Goal: Information Seeking & Learning: Learn about a topic

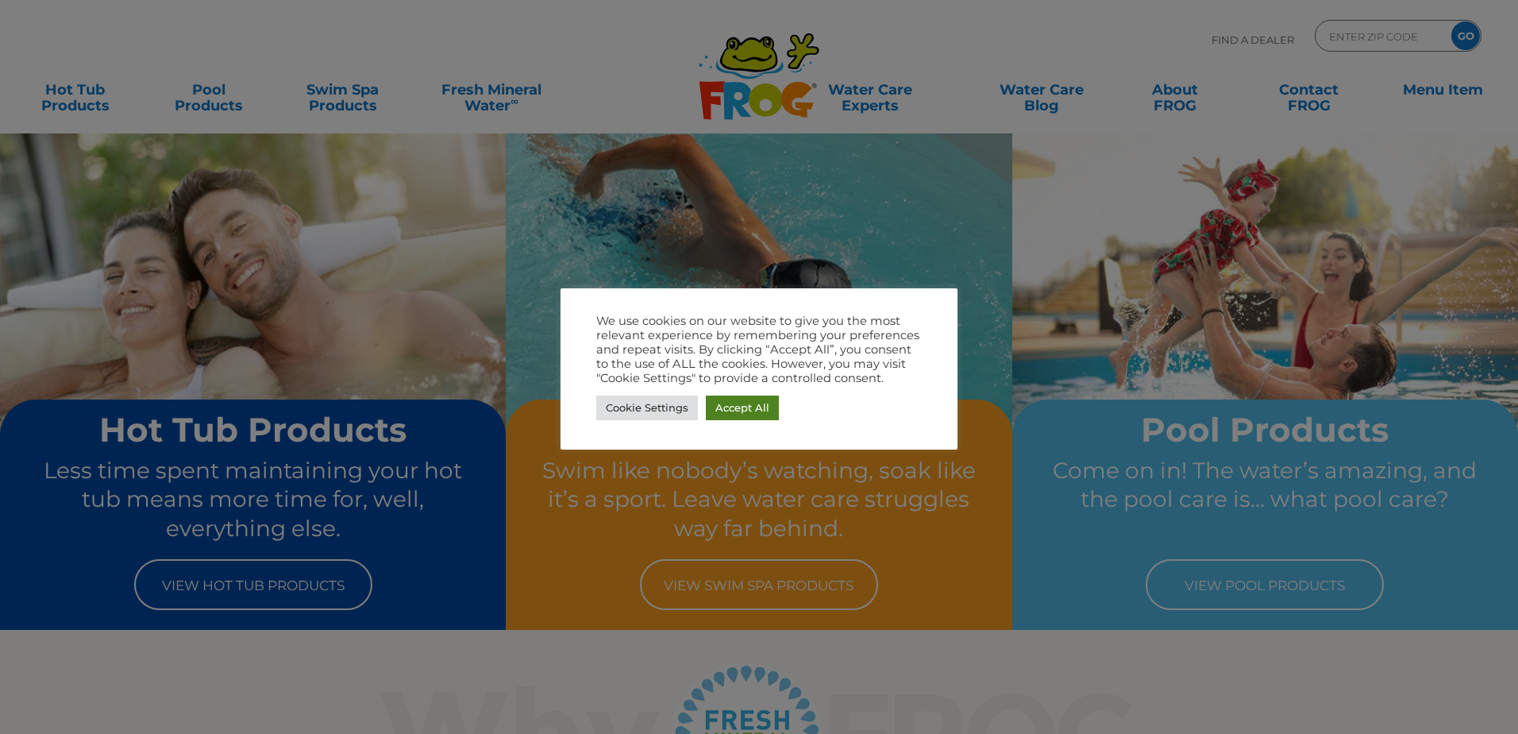
click at [756, 410] on link "Accept All" at bounding box center [742, 407] width 73 height 25
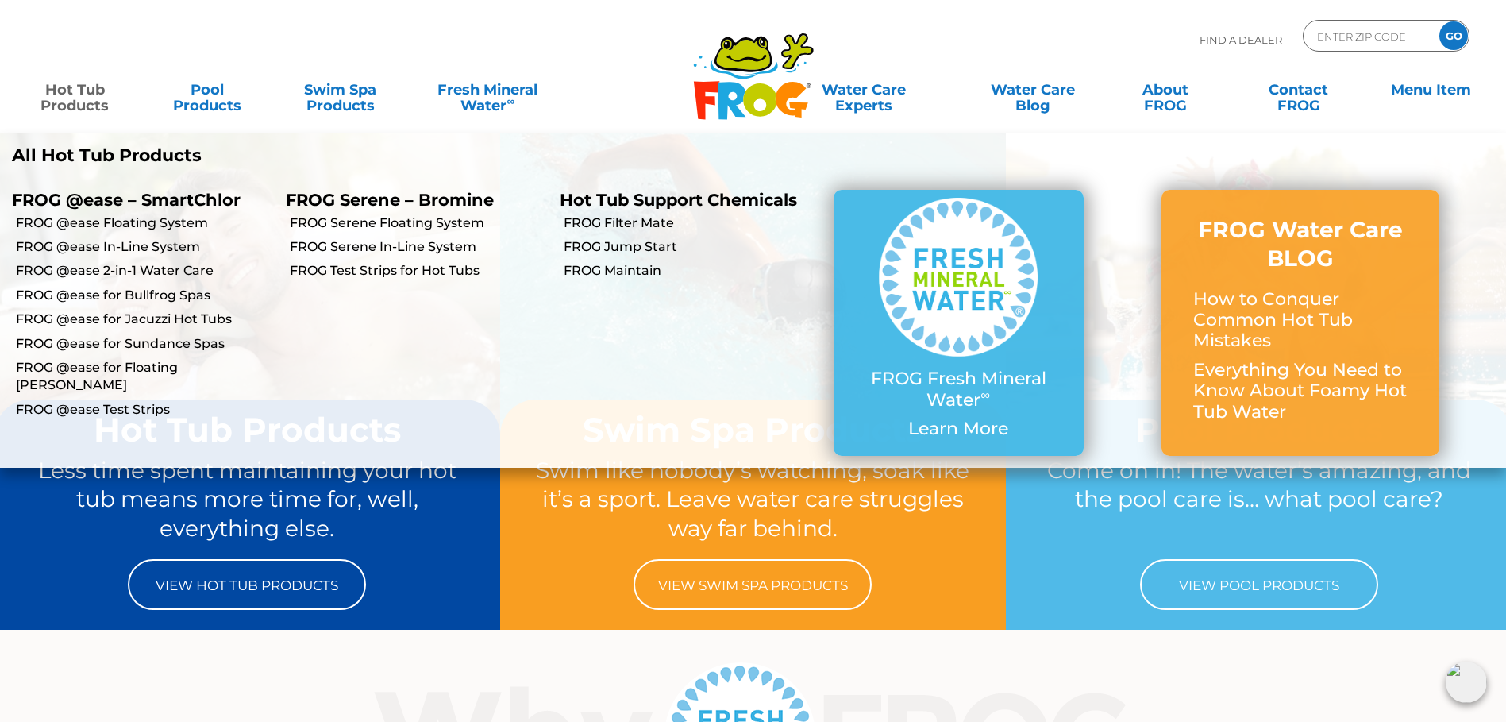
click at [75, 103] on link "Hot Tub Products" at bounding box center [75, 90] width 118 height 32
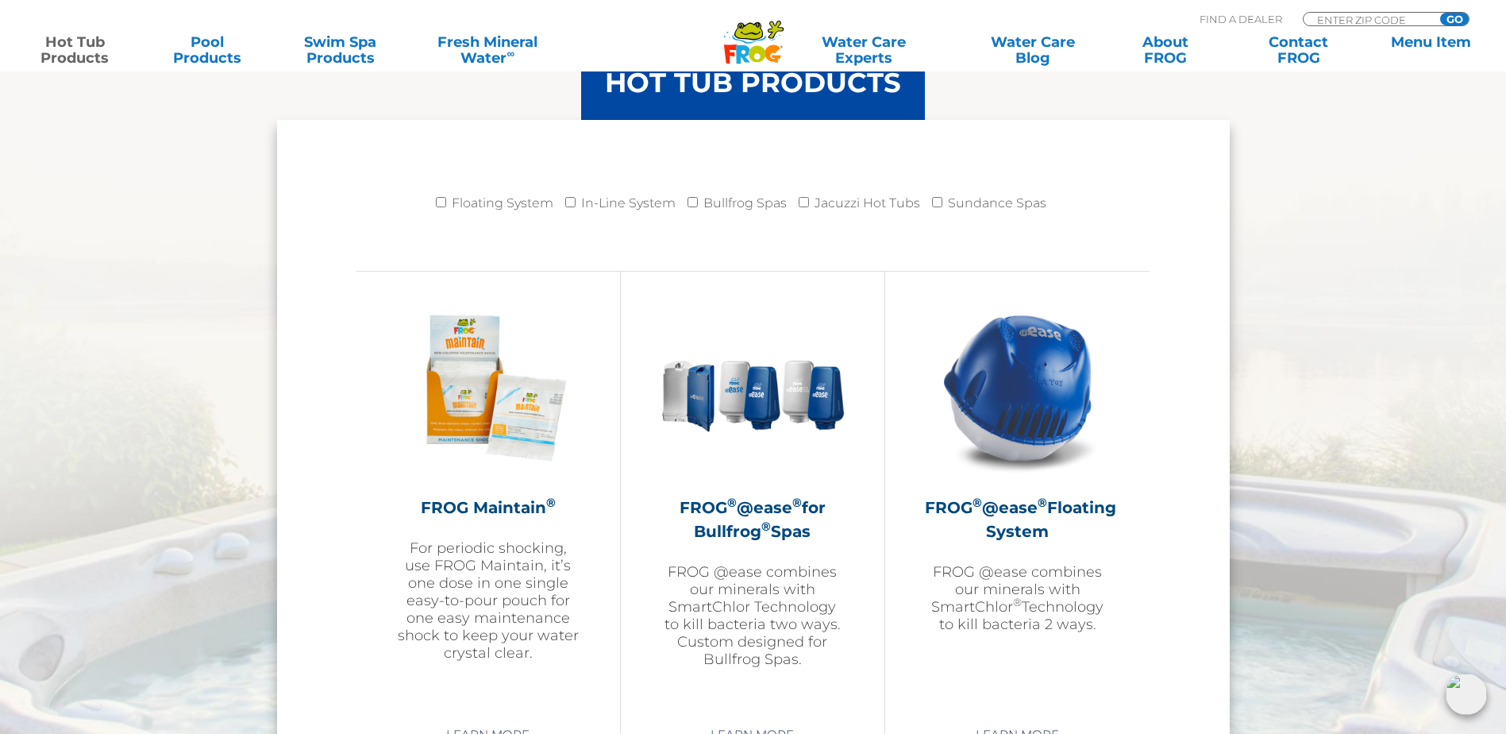
scroll to position [1747, 0]
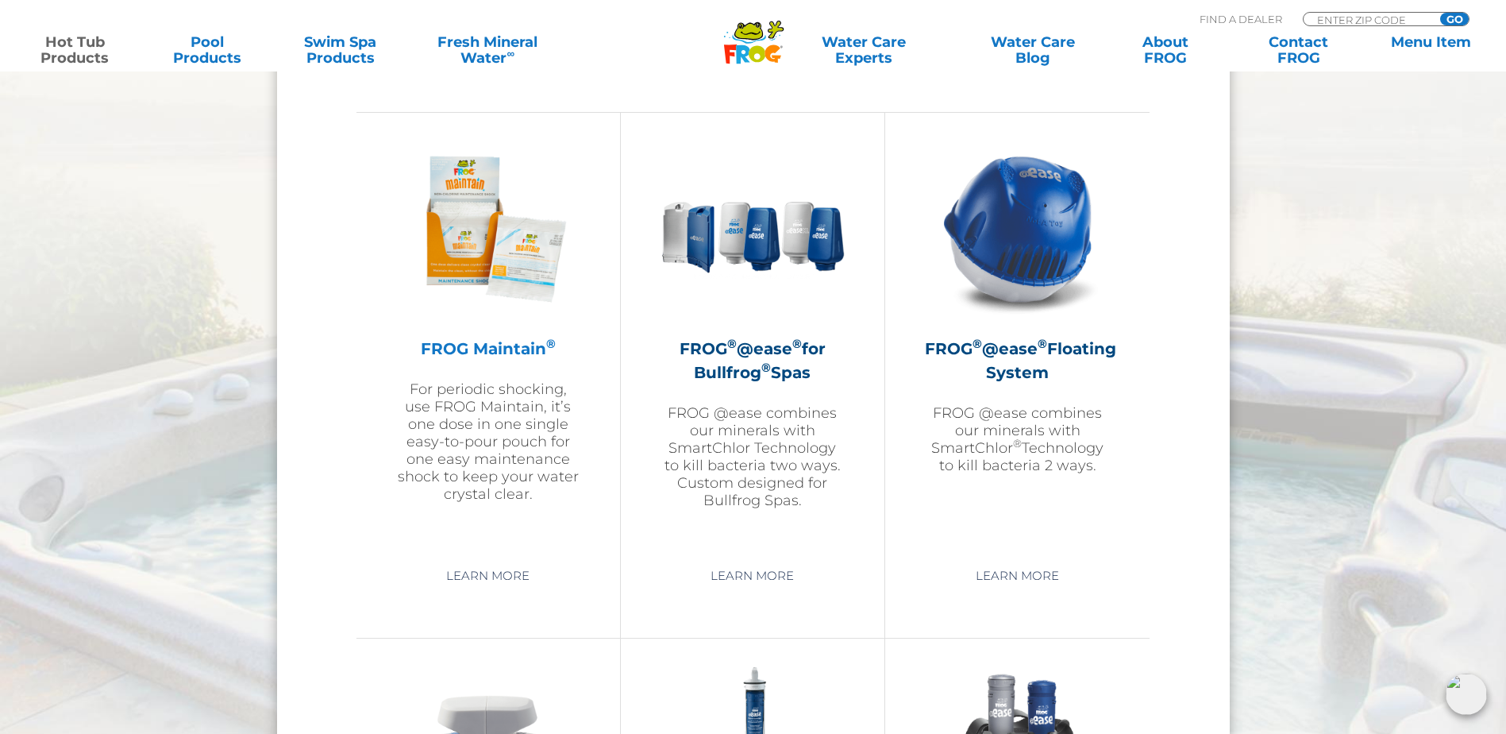
click at [499, 356] on h2 "FROG Maintain ®" at bounding box center [488, 349] width 184 height 24
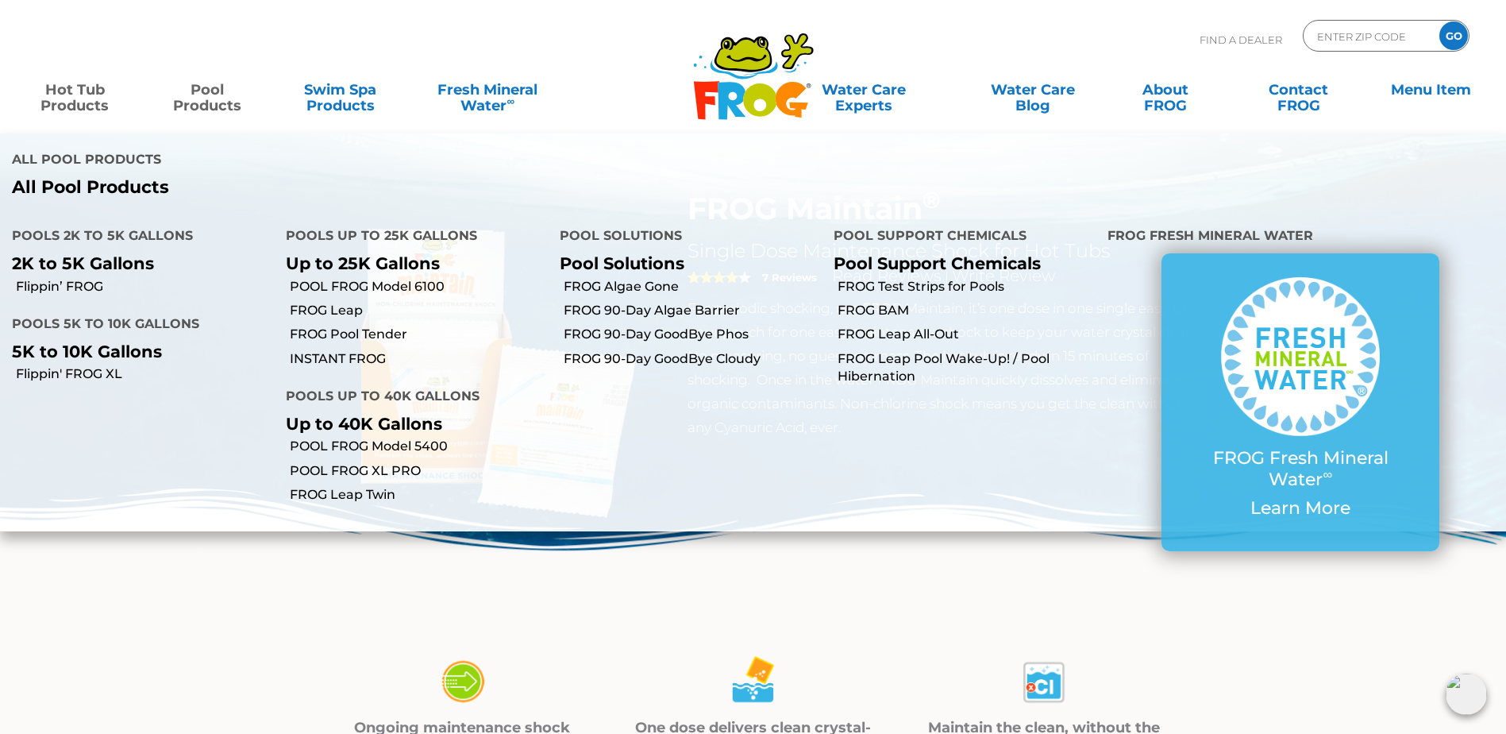
click at [210, 103] on link "Pool Products" at bounding box center [207, 90] width 118 height 32
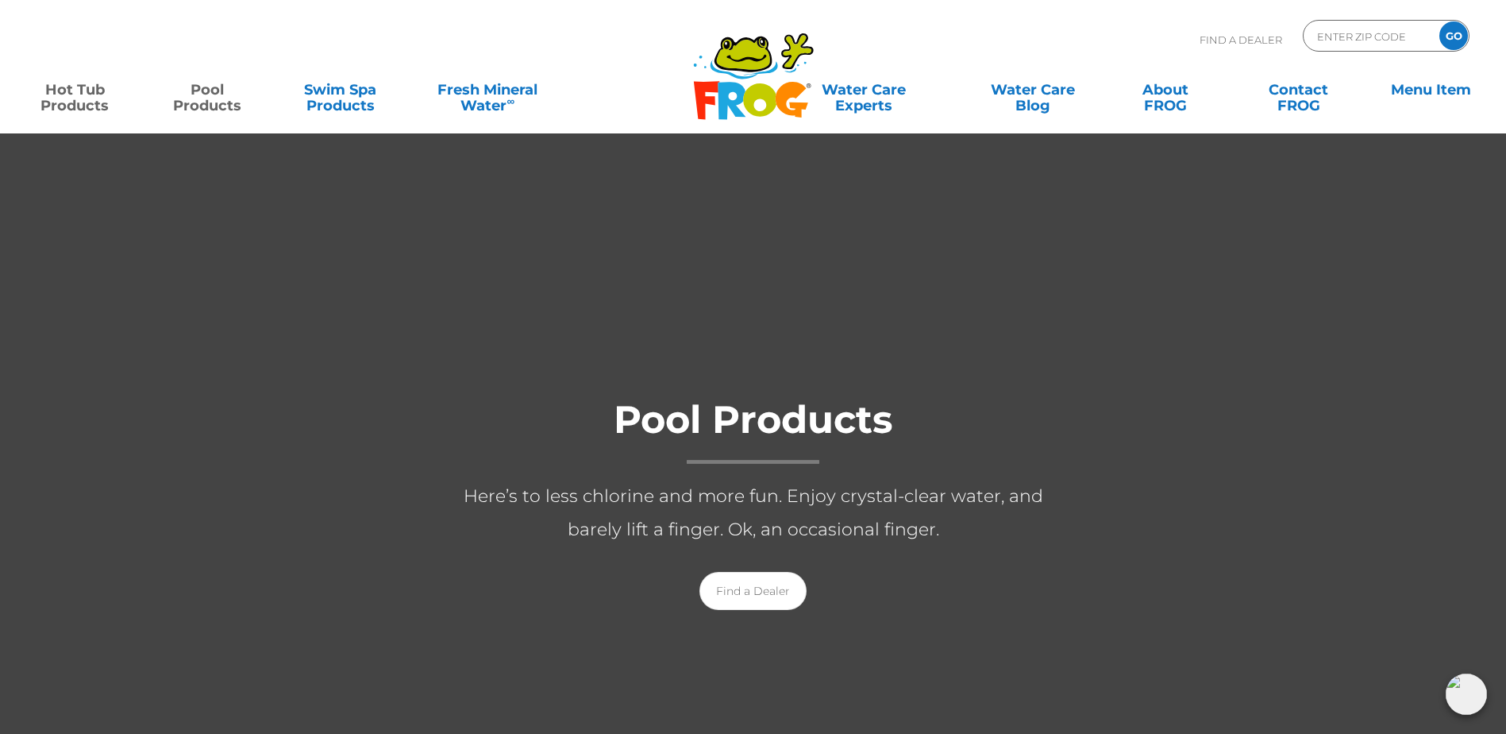
click at [94, 103] on link "Hot Tub Products" at bounding box center [75, 90] width 118 height 32
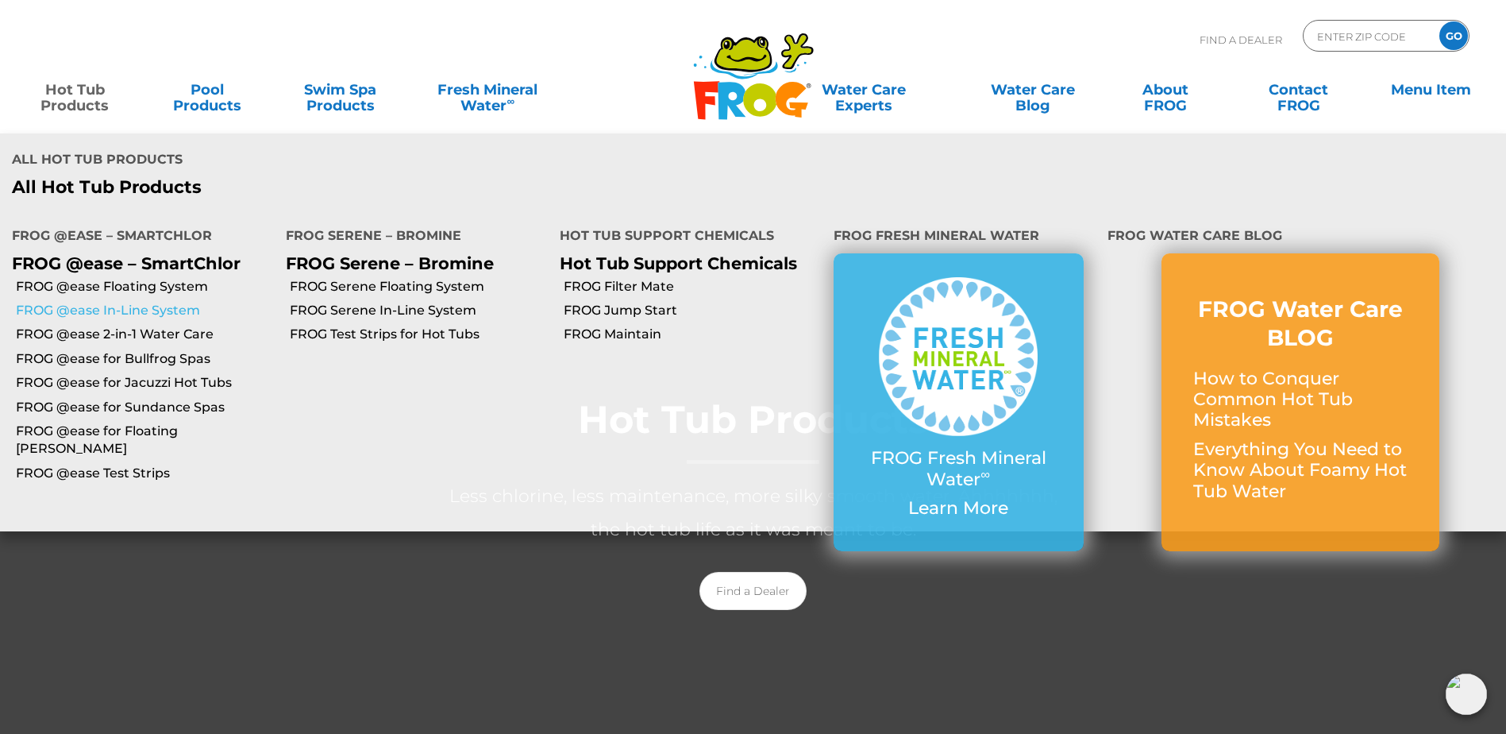
click at [91, 302] on link "FROG @ease In-Line System" at bounding box center [145, 310] width 258 height 17
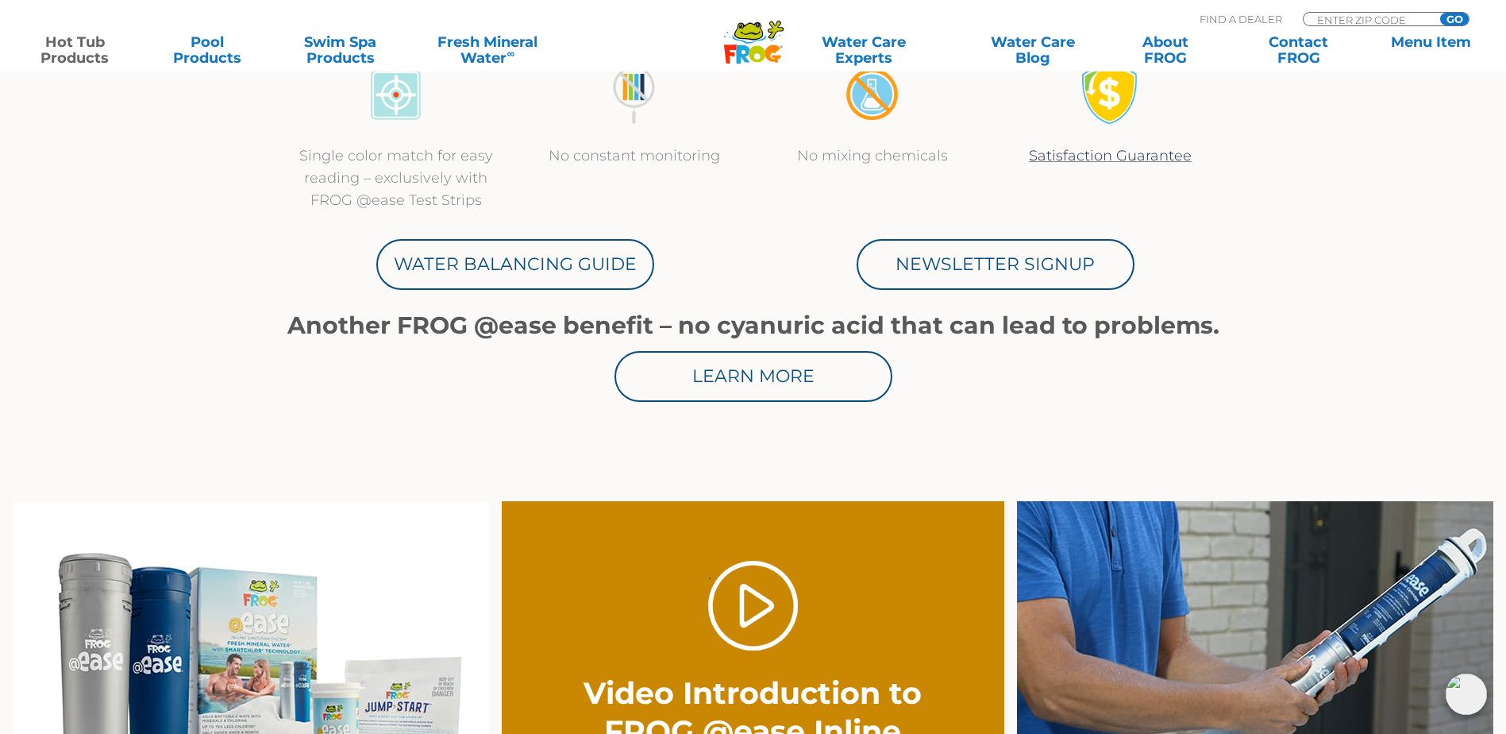
scroll to position [238, 0]
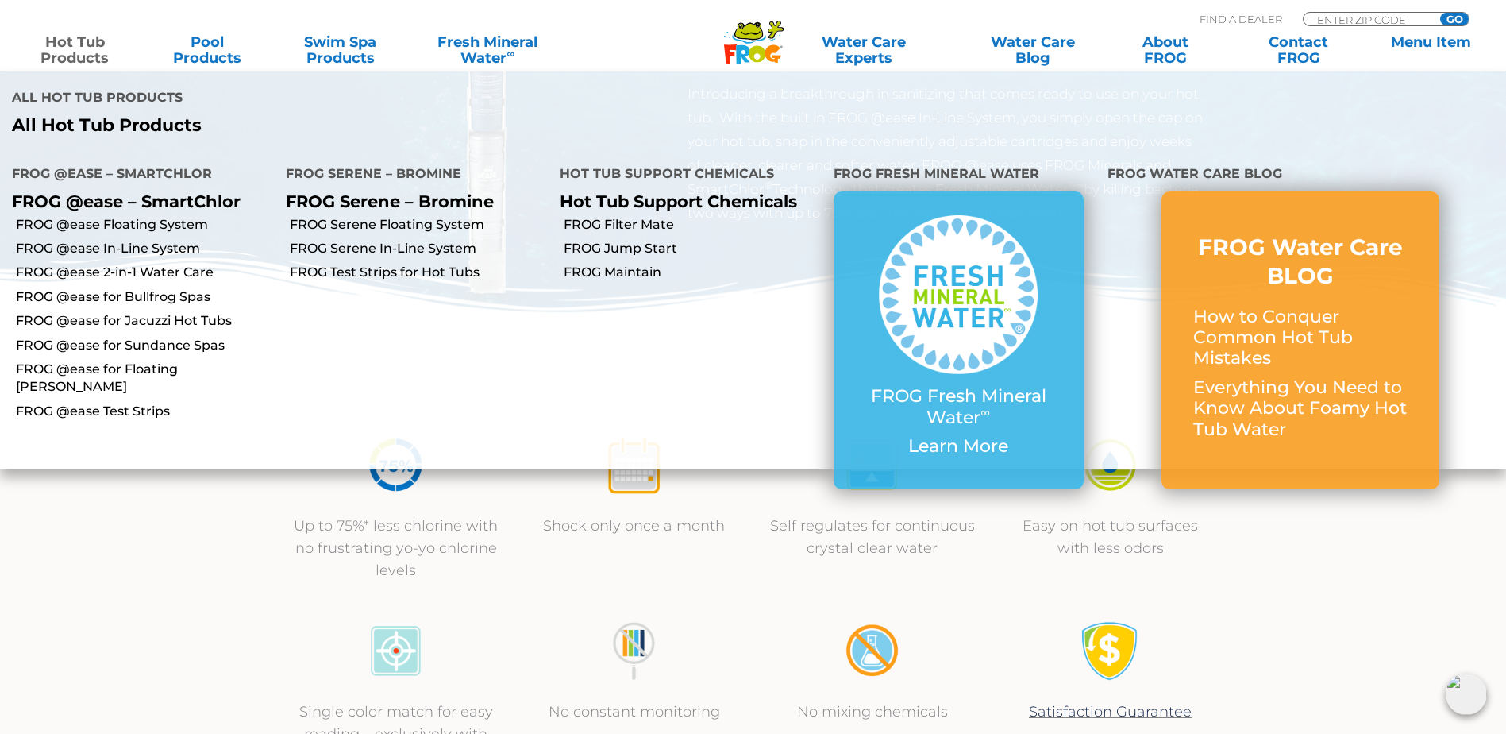
click at [62, 58] on link "Hot Tub Products" at bounding box center [75, 50] width 118 height 32
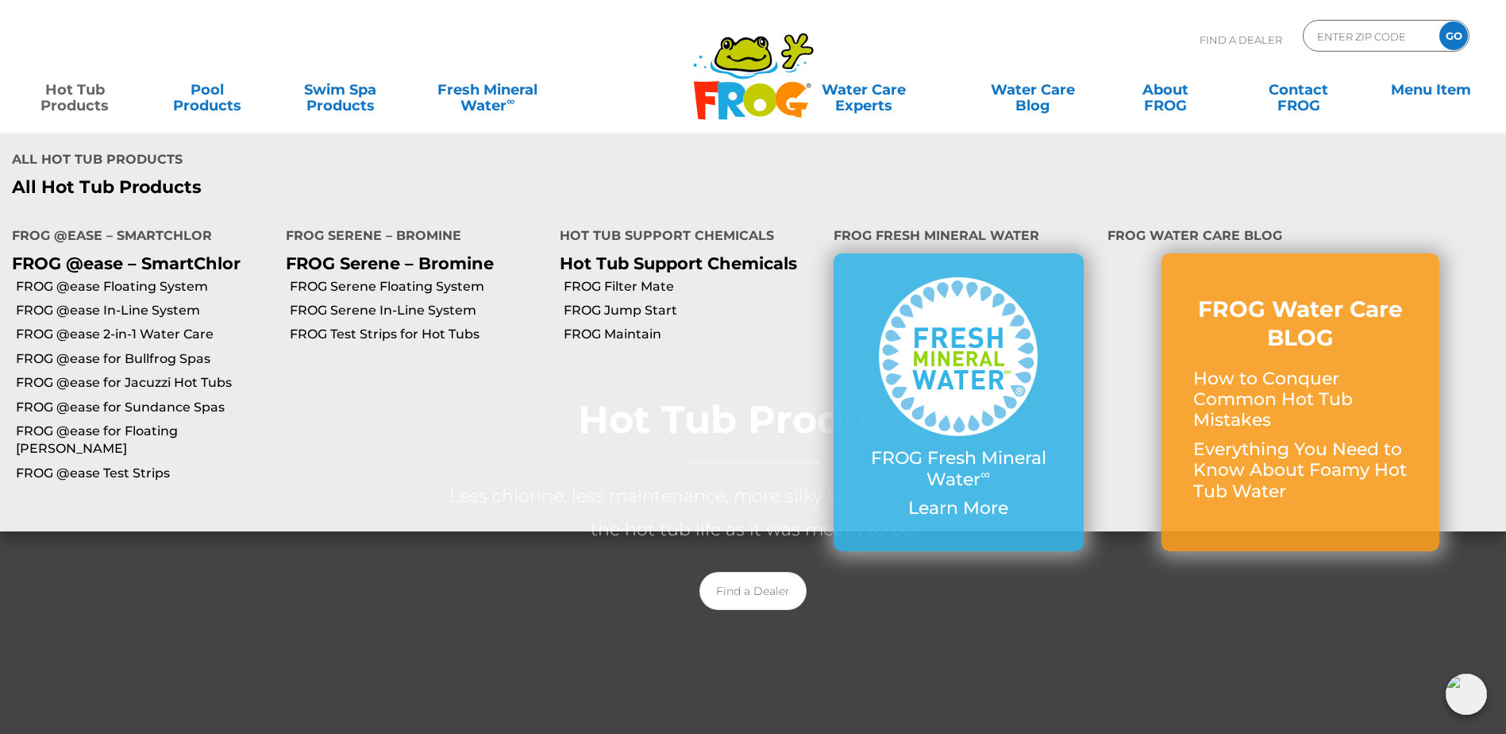
click at [84, 98] on link "Hot Tub Products" at bounding box center [75, 90] width 118 height 32
click at [160, 374] on link "FROG @ease for Jacuzzi Hot Tubs" at bounding box center [145, 382] width 258 height 17
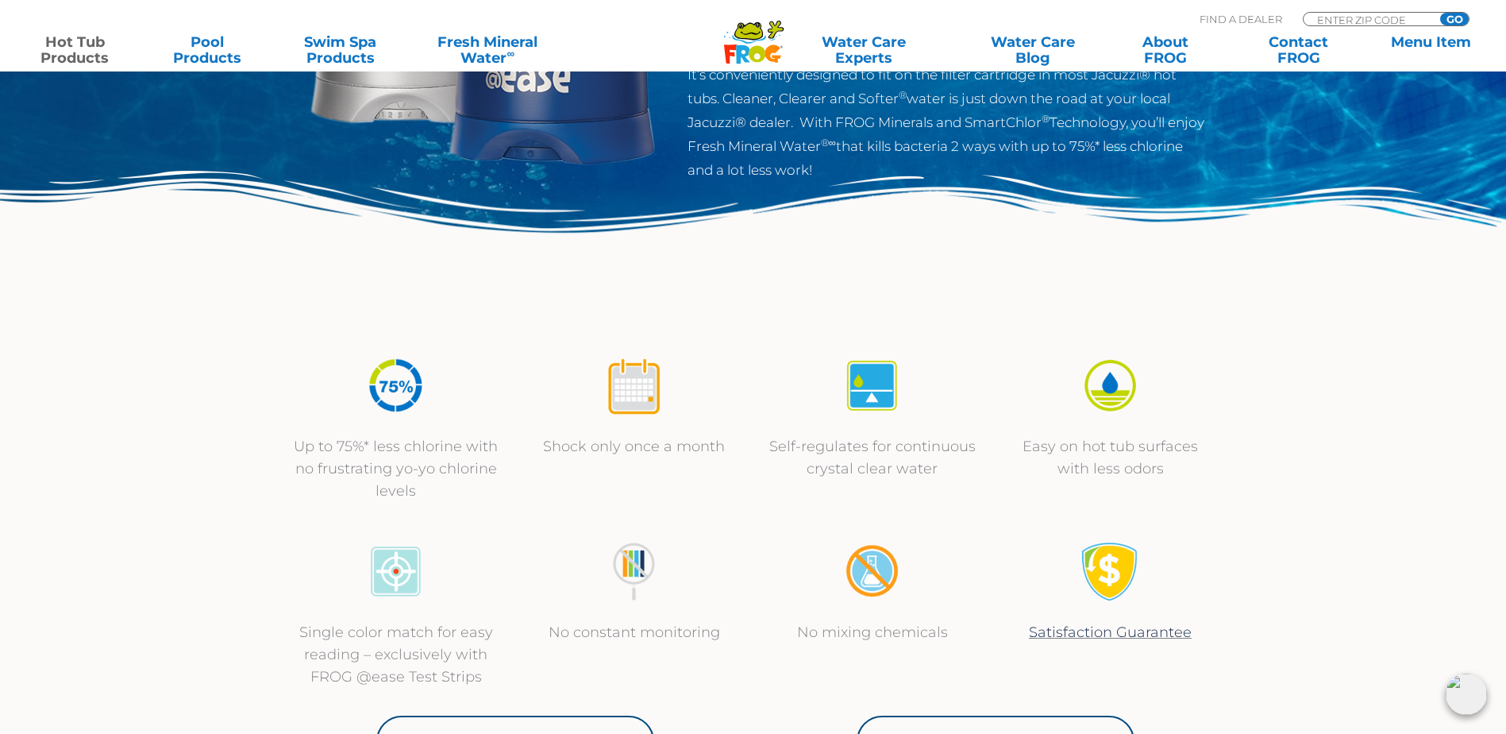
scroll to position [397, 0]
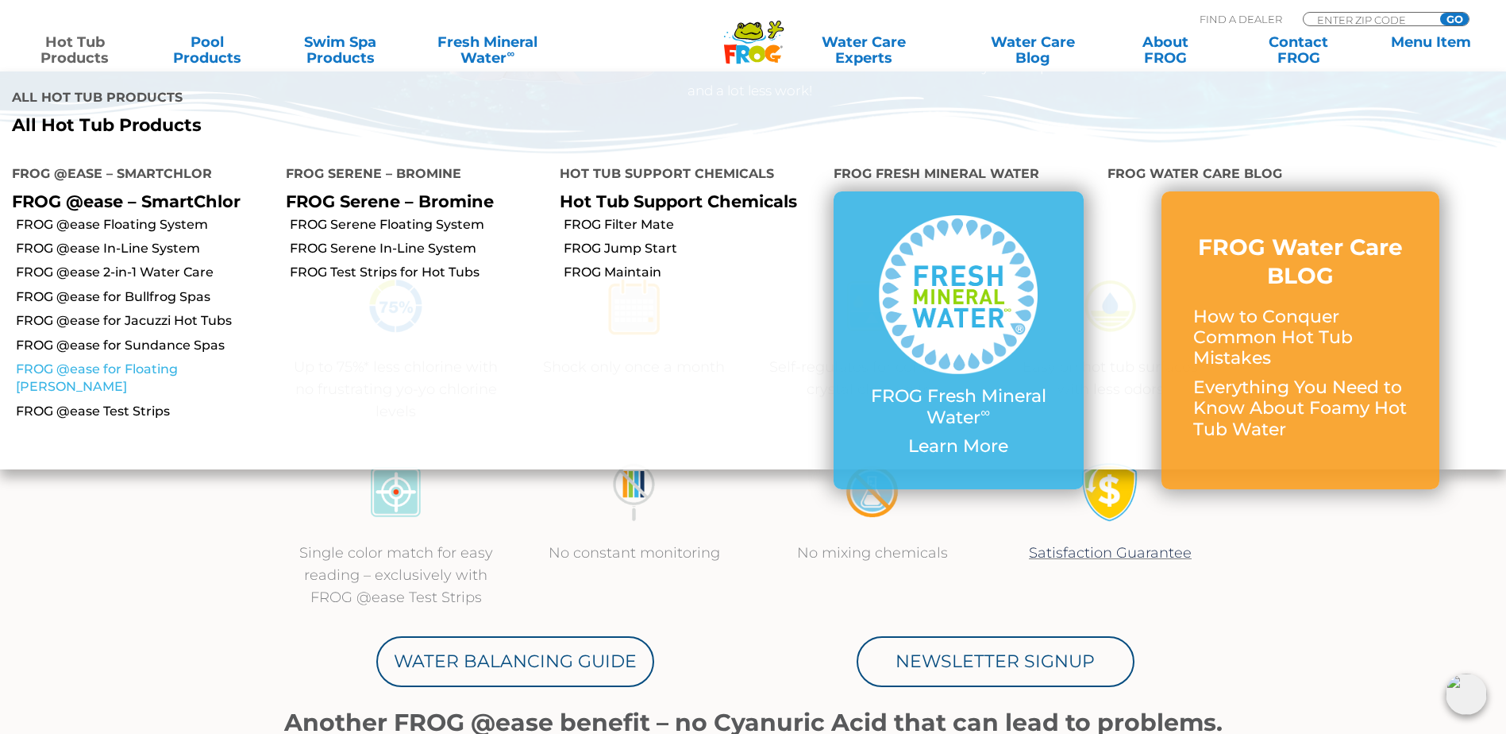
click at [156, 360] on link "FROG @ease for Floating [PERSON_NAME]" at bounding box center [145, 378] width 258 height 36
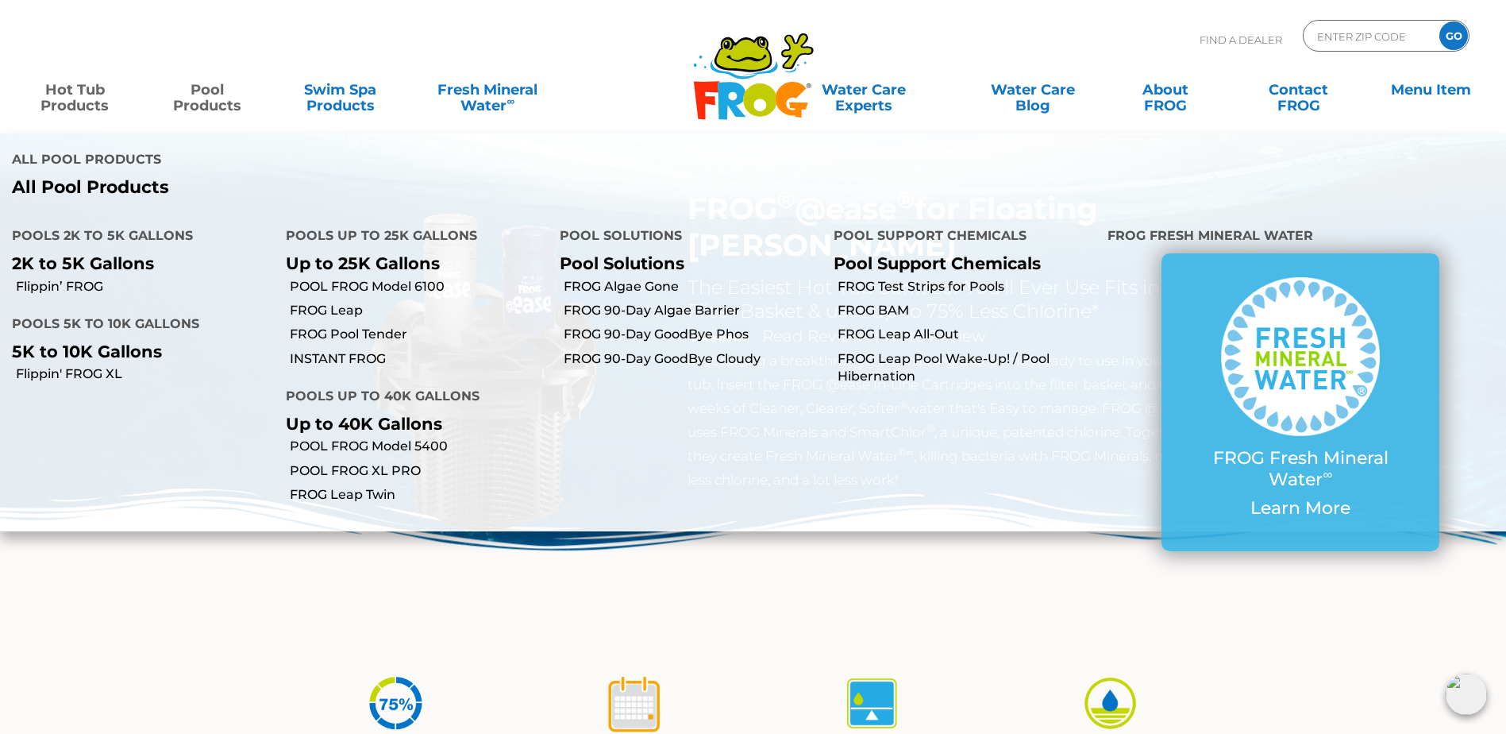
click at [186, 106] on link "Pool Products" at bounding box center [207, 90] width 118 height 32
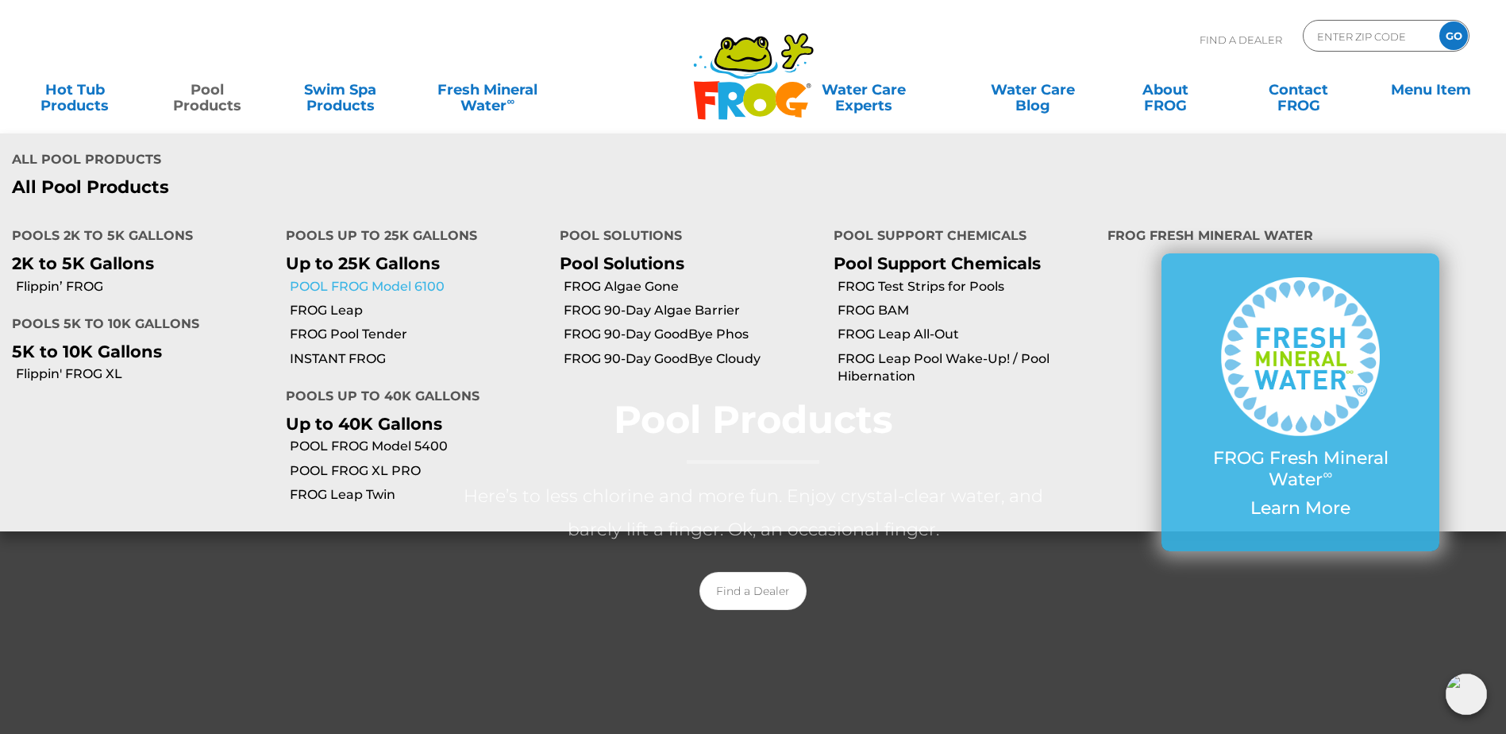
click at [343, 278] on link "POOL FROG Model 6100" at bounding box center [419, 286] width 258 height 17
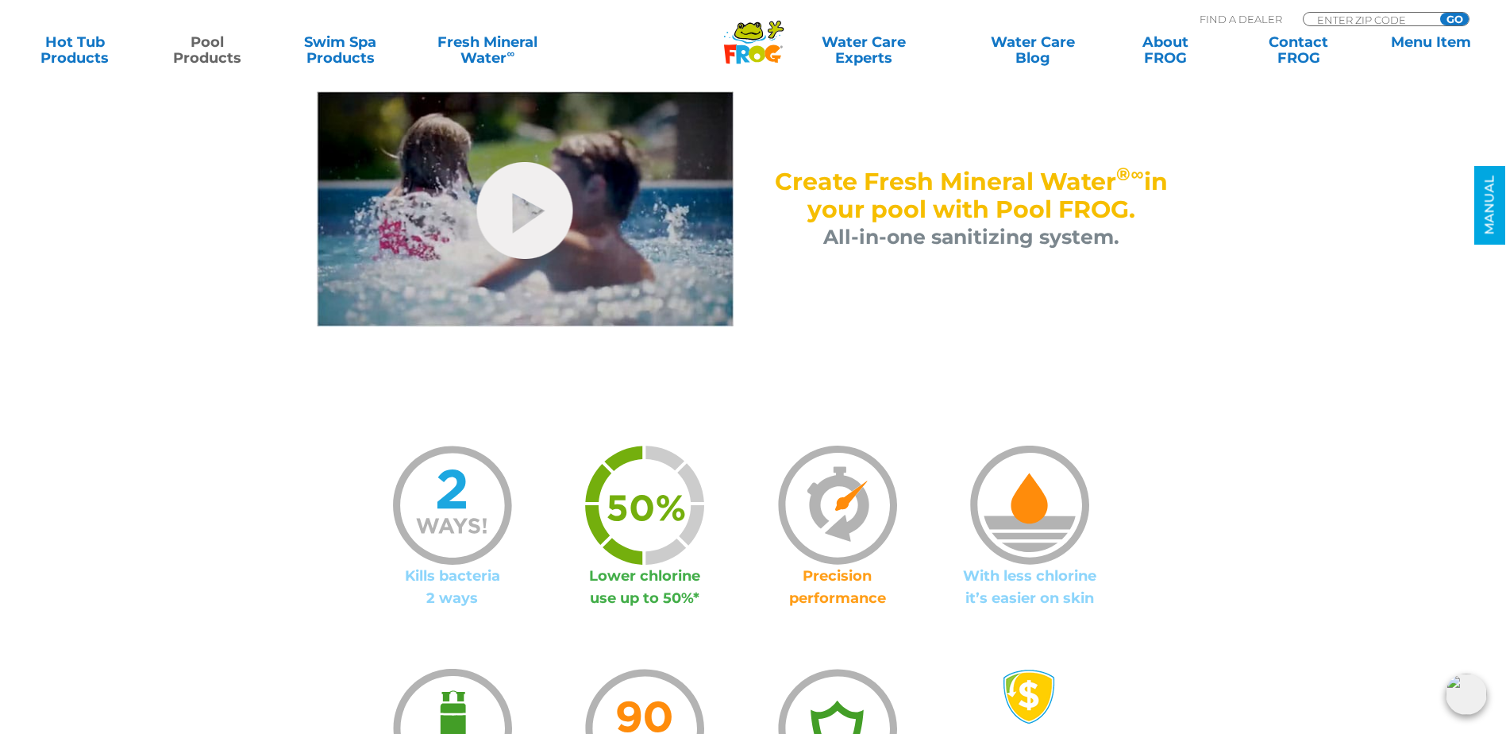
scroll to position [794, 0]
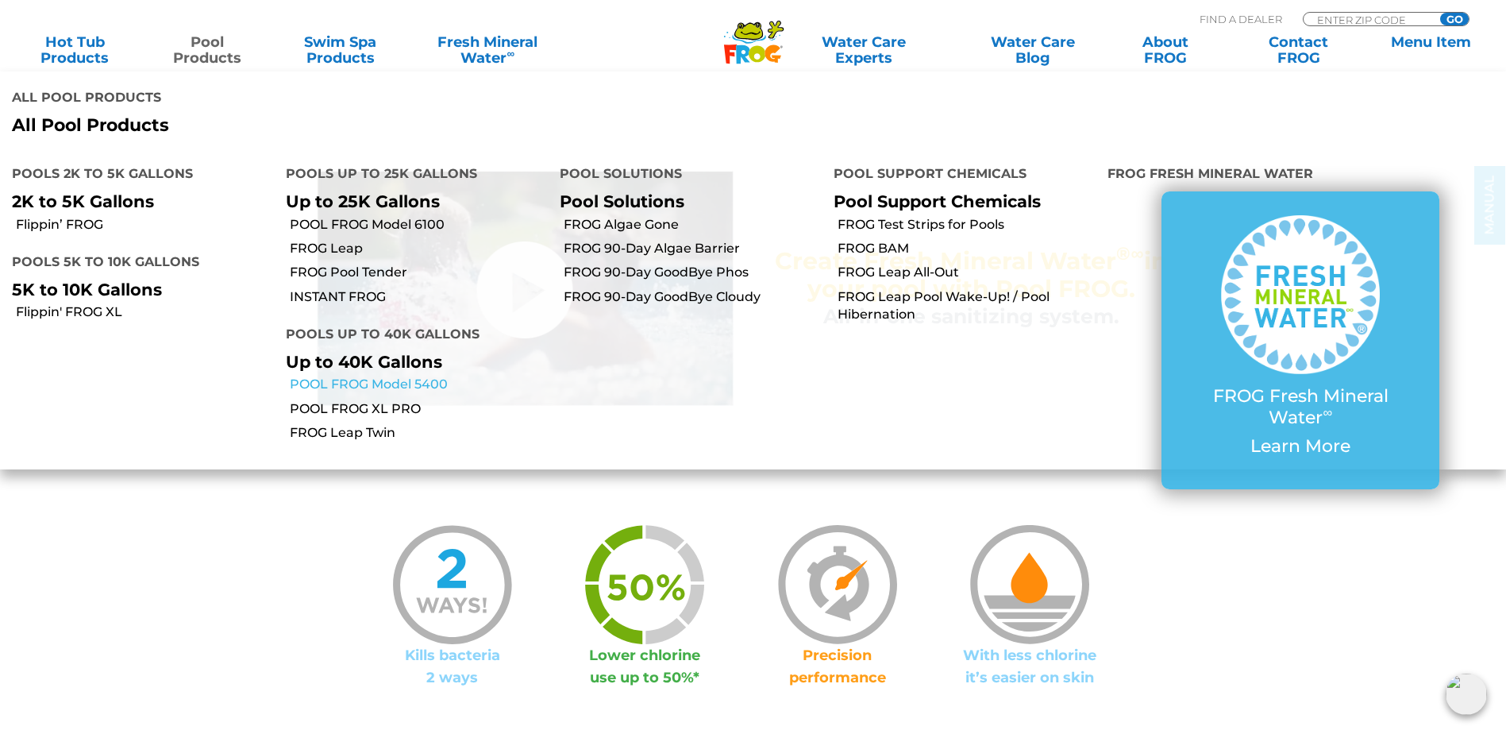
click at [368, 376] on link "POOL FROG Model 5400" at bounding box center [419, 384] width 258 height 17
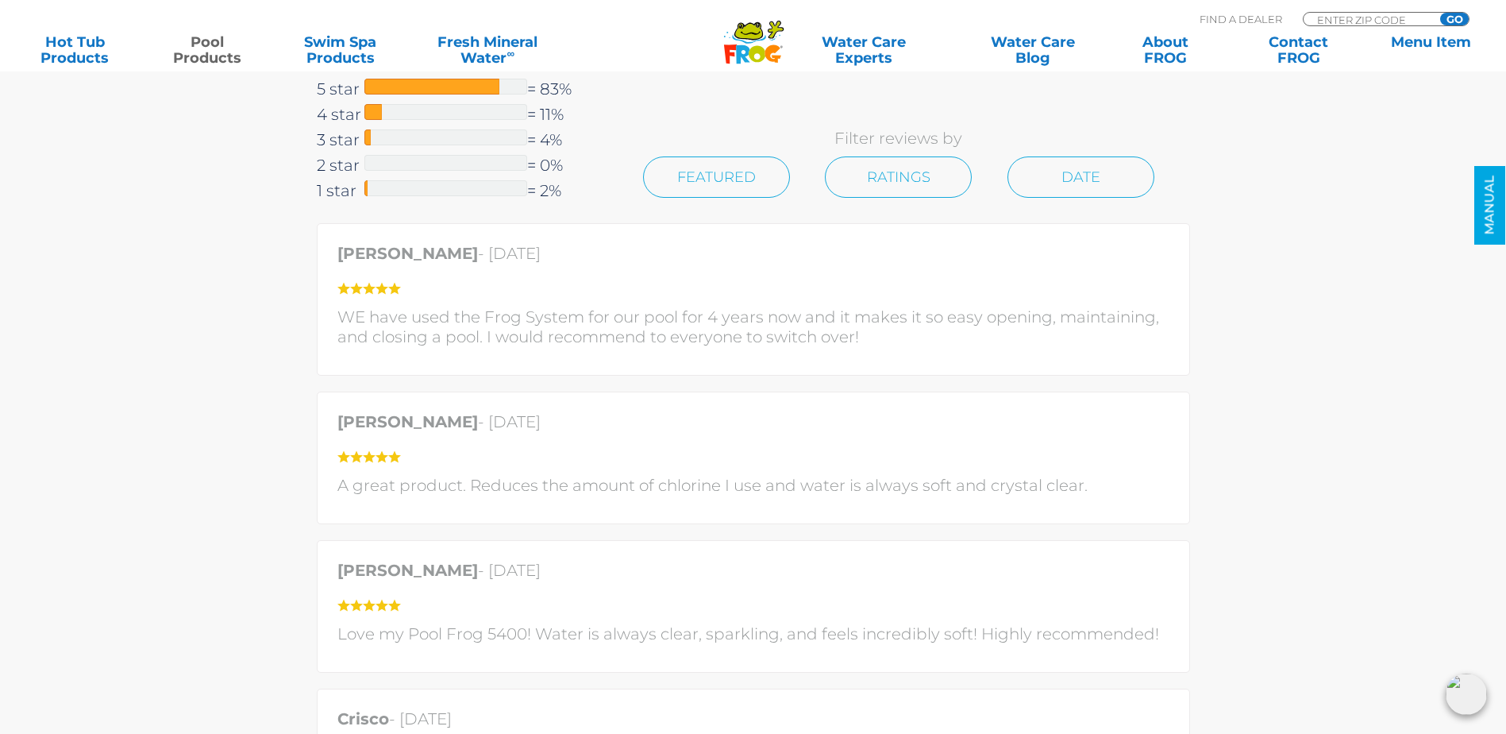
scroll to position [2937, 0]
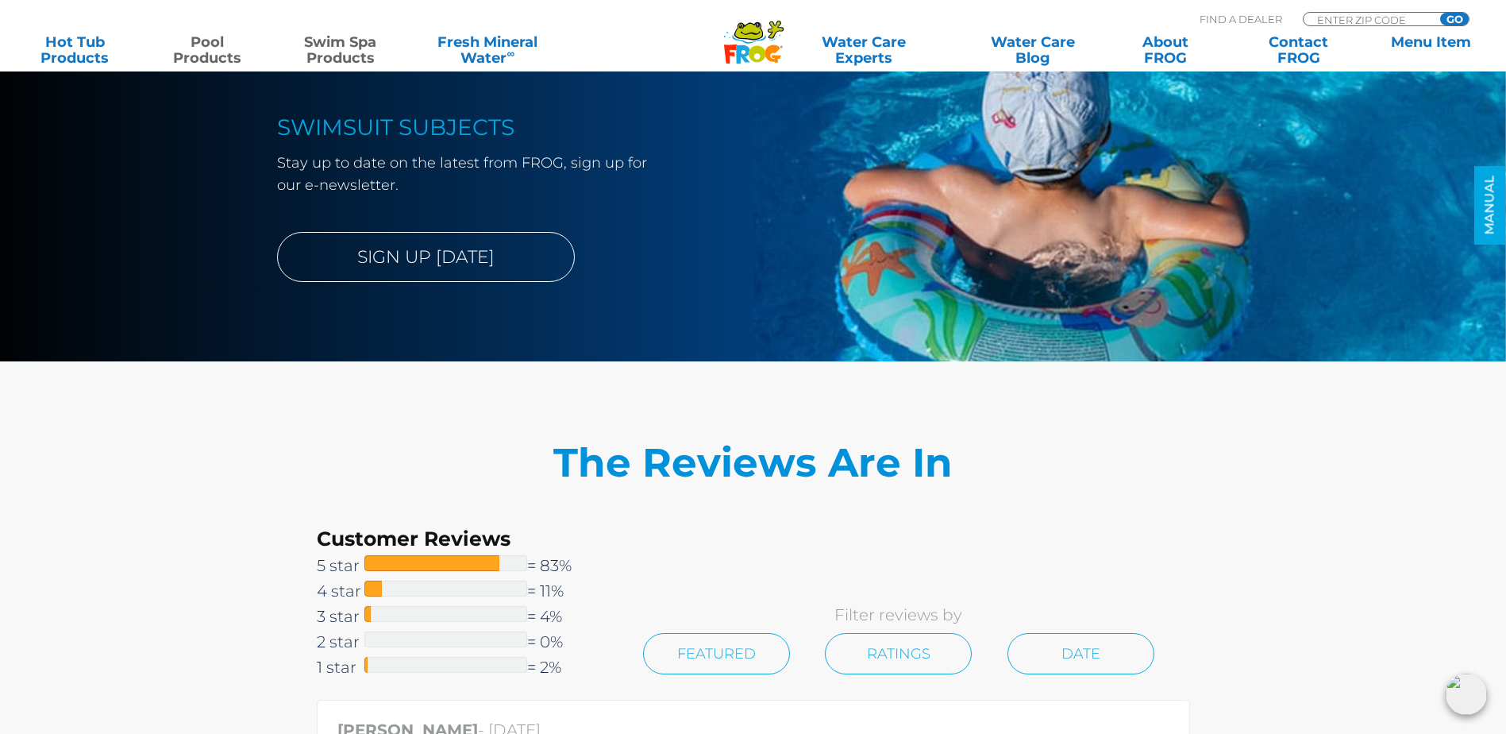
click at [333, 57] on link "Swim Spa Products" at bounding box center [340, 50] width 118 height 32
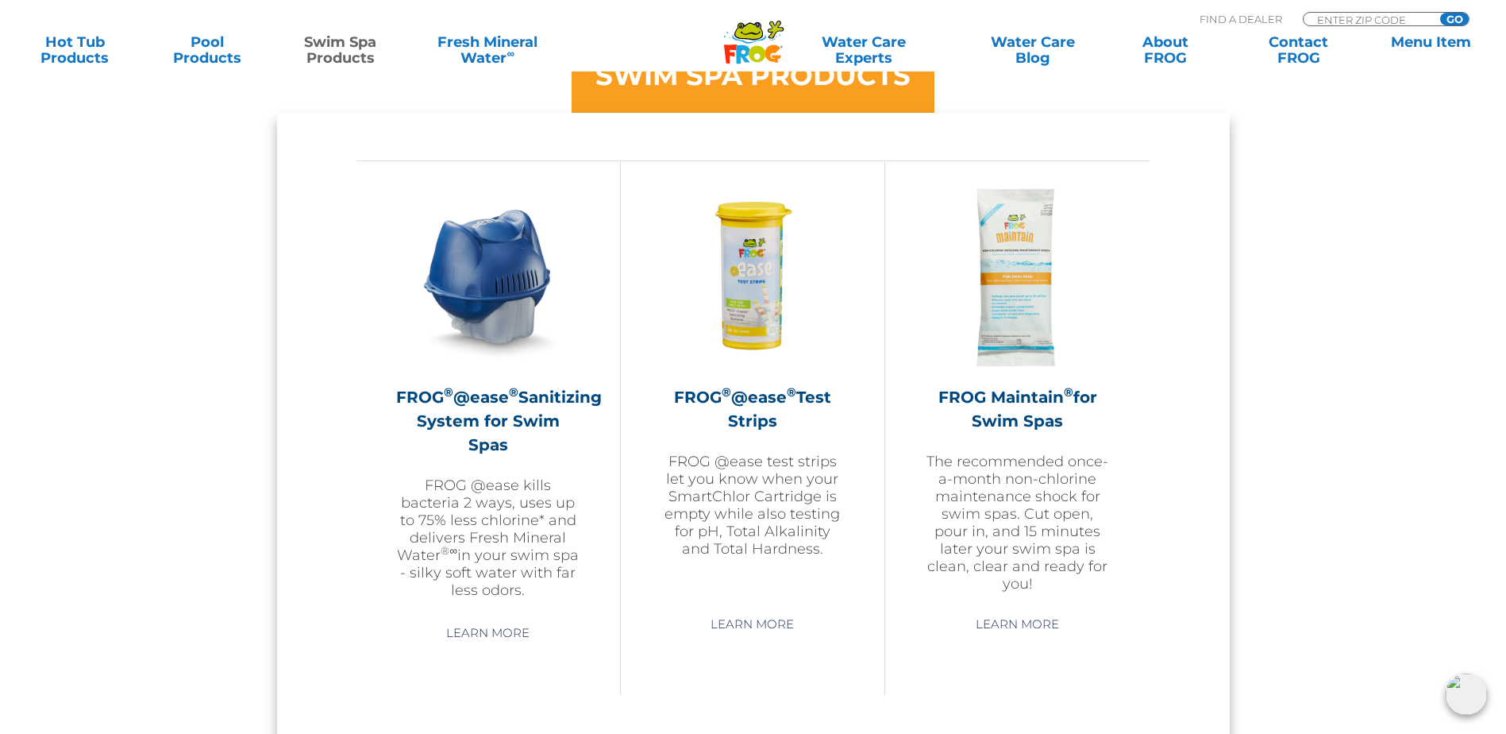
scroll to position [1429, 0]
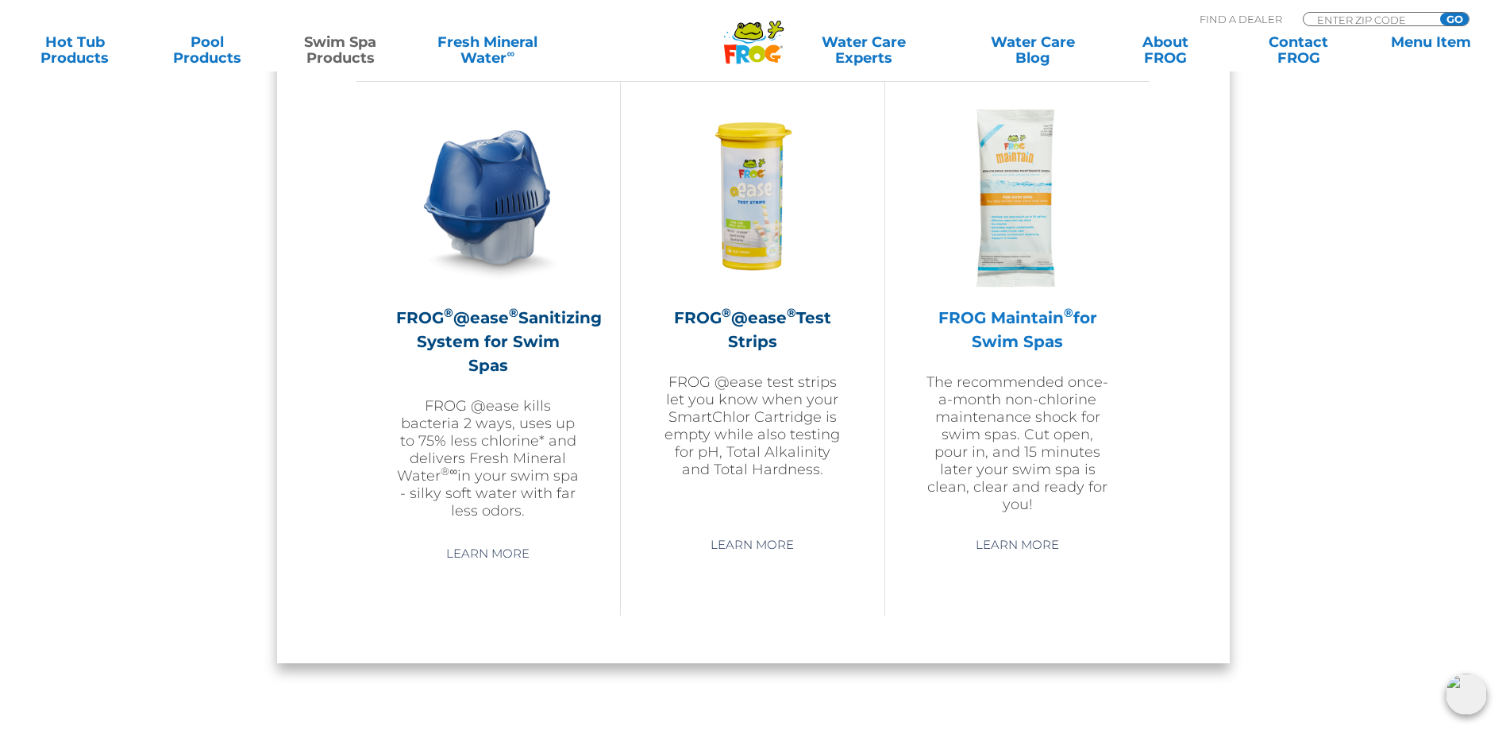
click at [1008, 310] on h2 "FROG Maintain ® for Swim Spas" at bounding box center [1017, 330] width 185 height 48
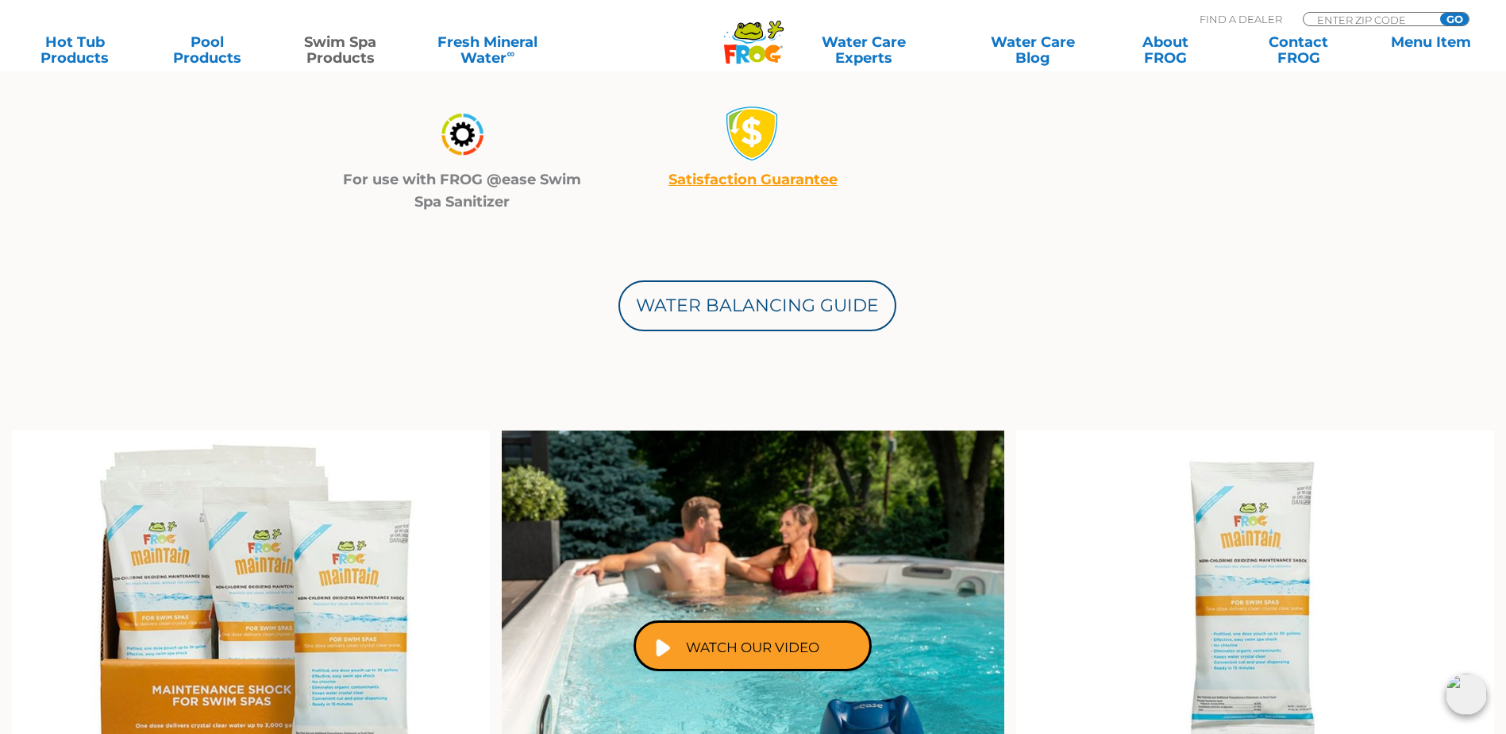
scroll to position [476, 0]
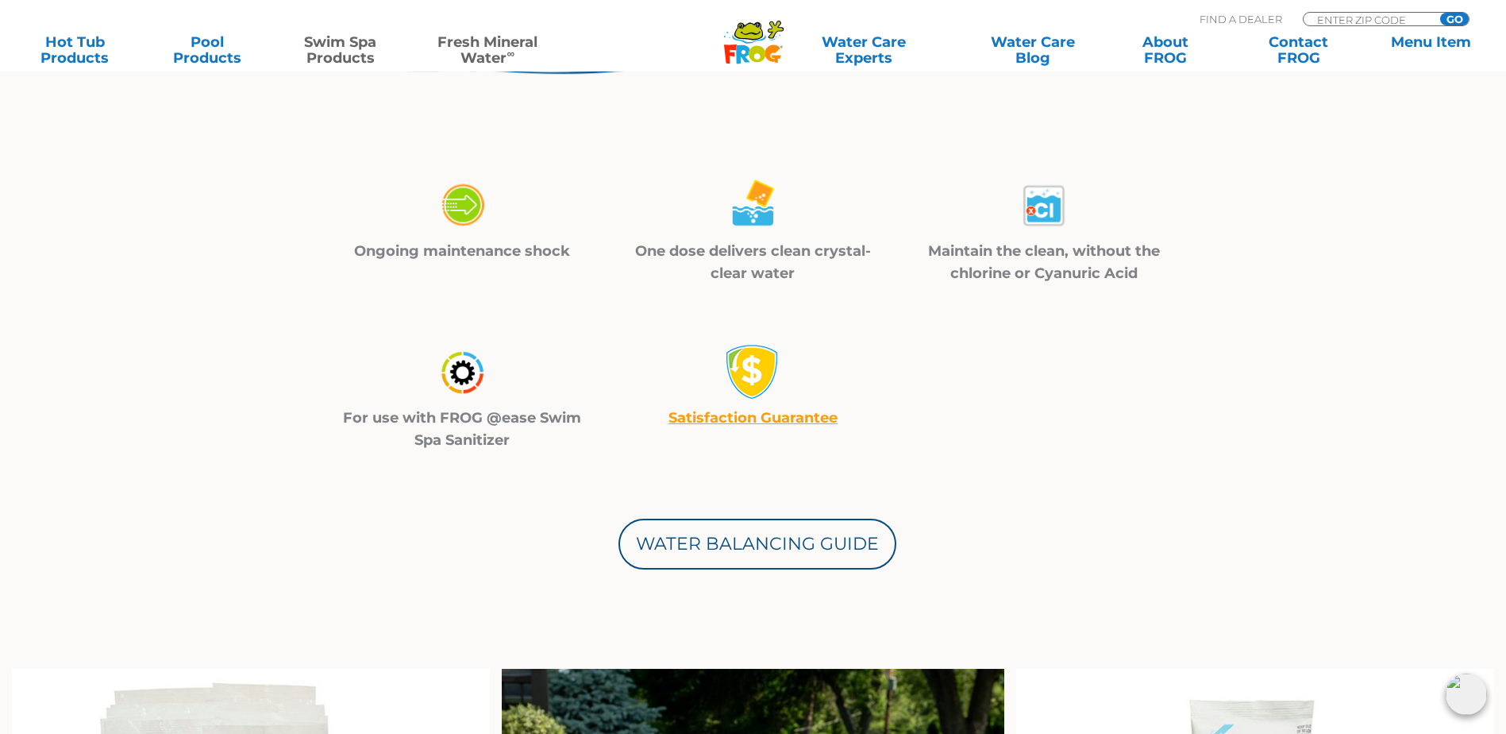
click at [483, 56] on link "Fresh Mineral Water ∞" at bounding box center [488, 50] width 148 height 32
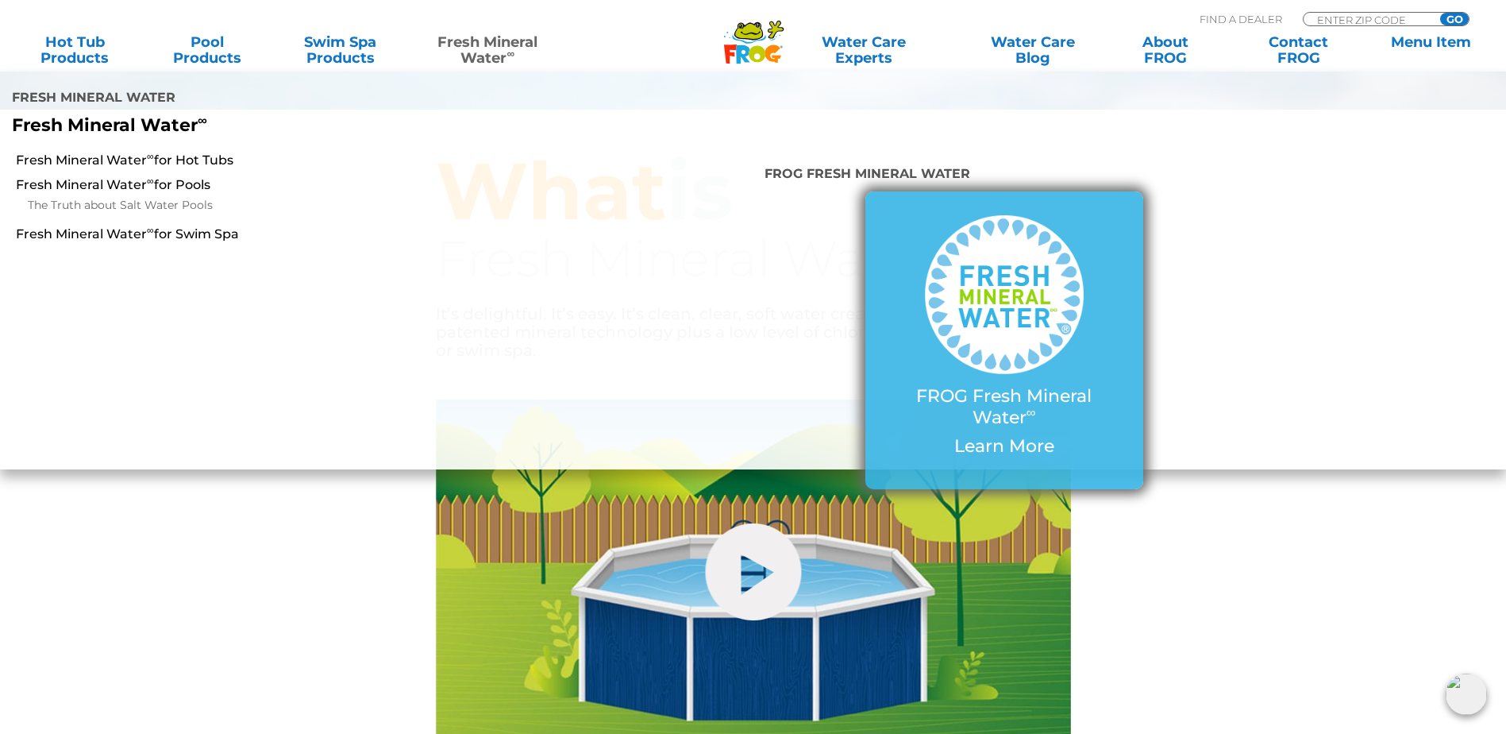
scroll to position [556, 0]
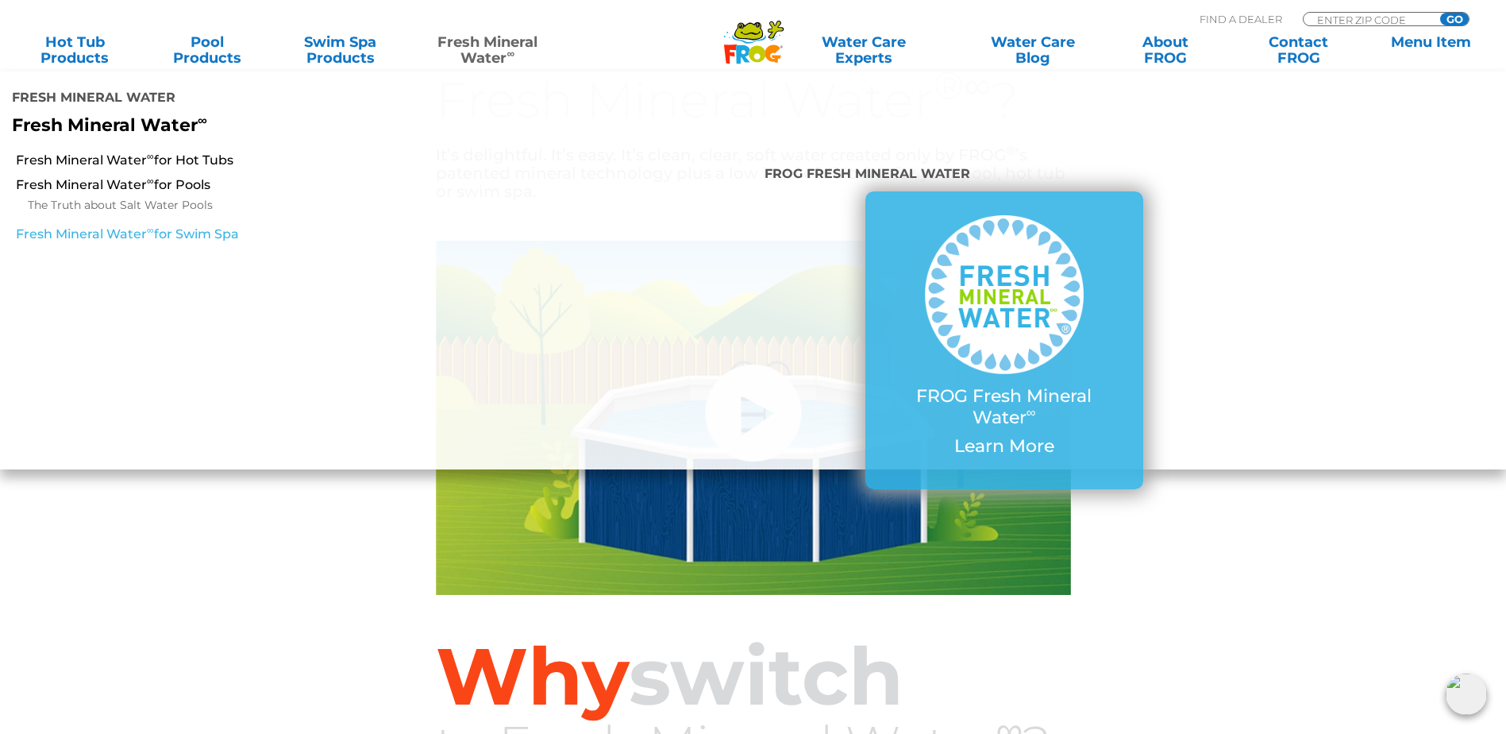
click at [122, 225] on link "Fresh Mineral Water ∞ for Swim Spa" at bounding box center [259, 233] width 486 height 17
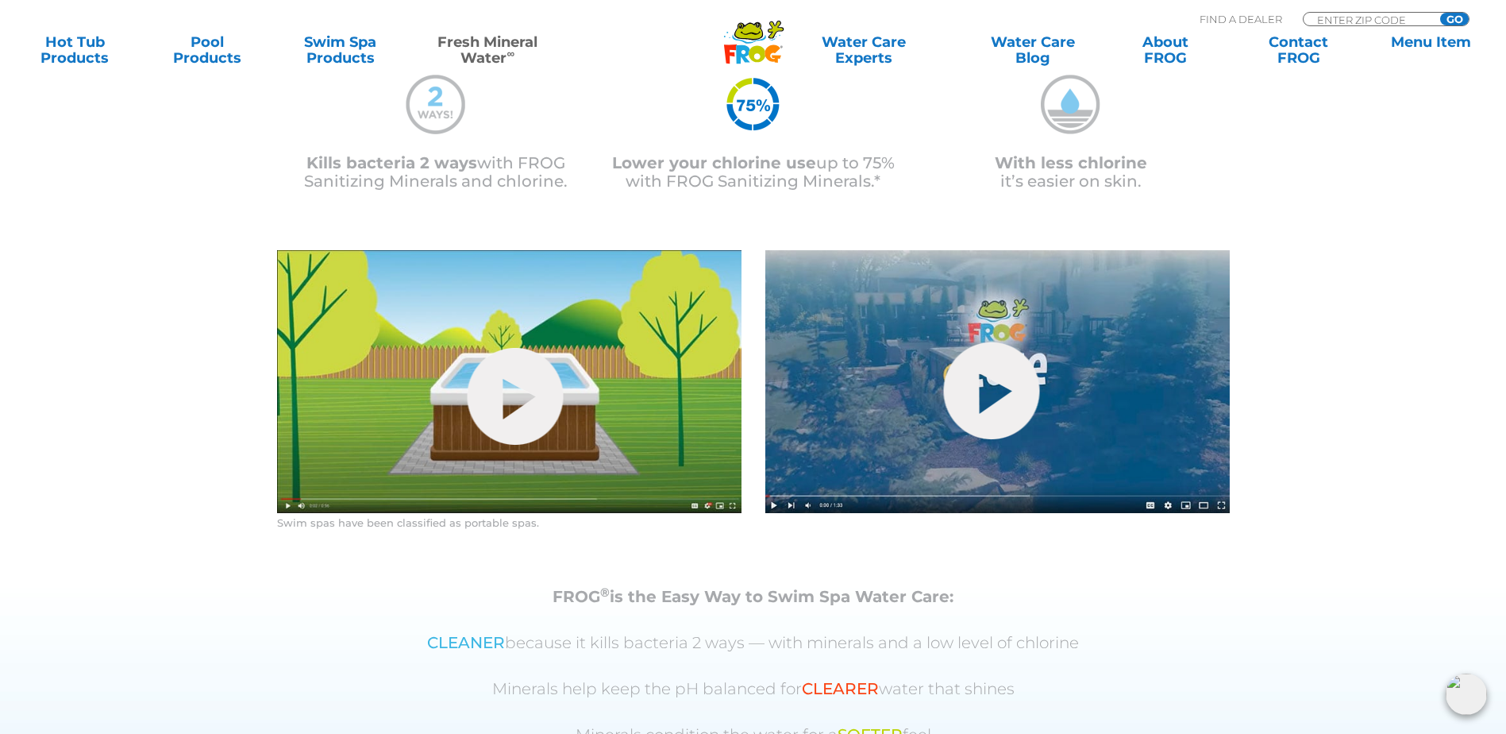
scroll to position [238, 0]
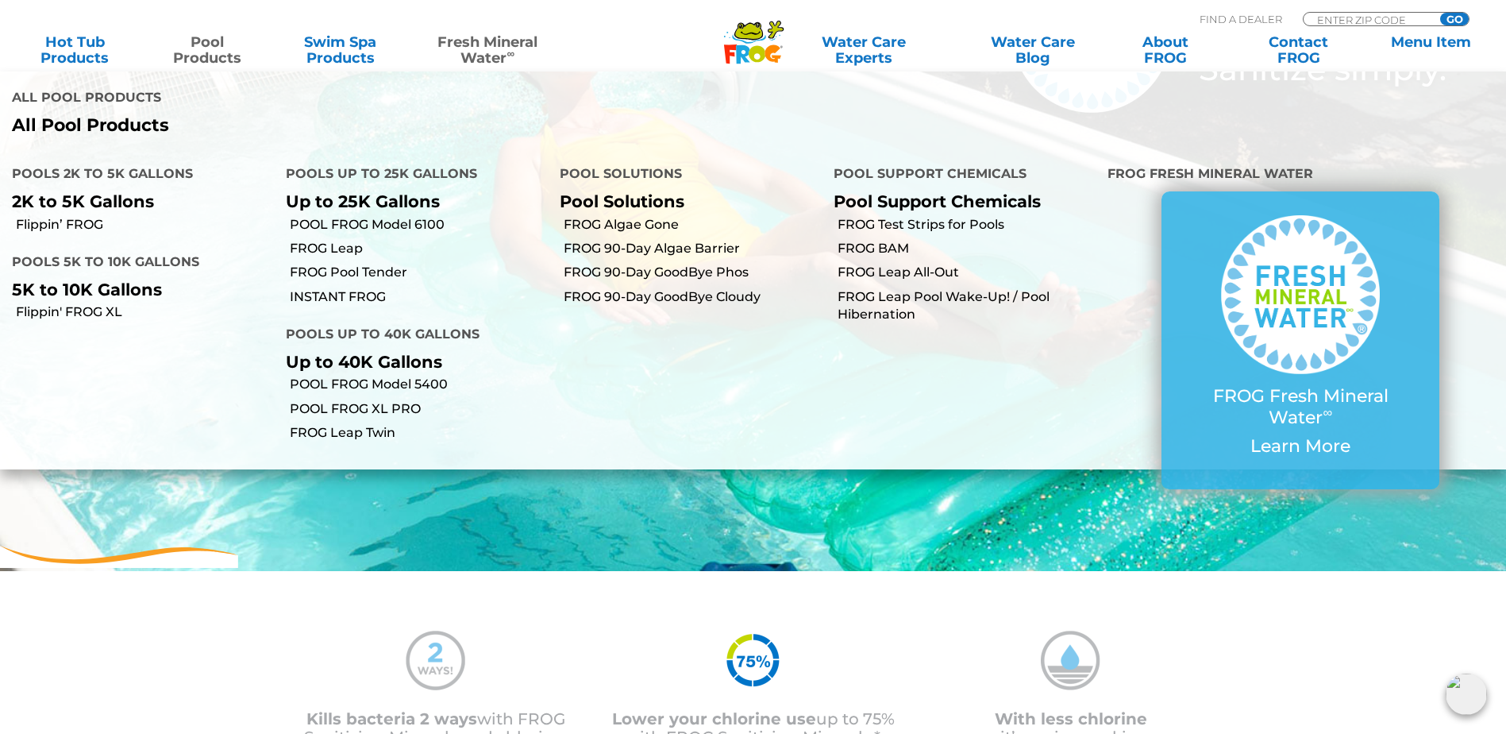
click at [184, 60] on link "Pool Products" at bounding box center [207, 50] width 118 height 32
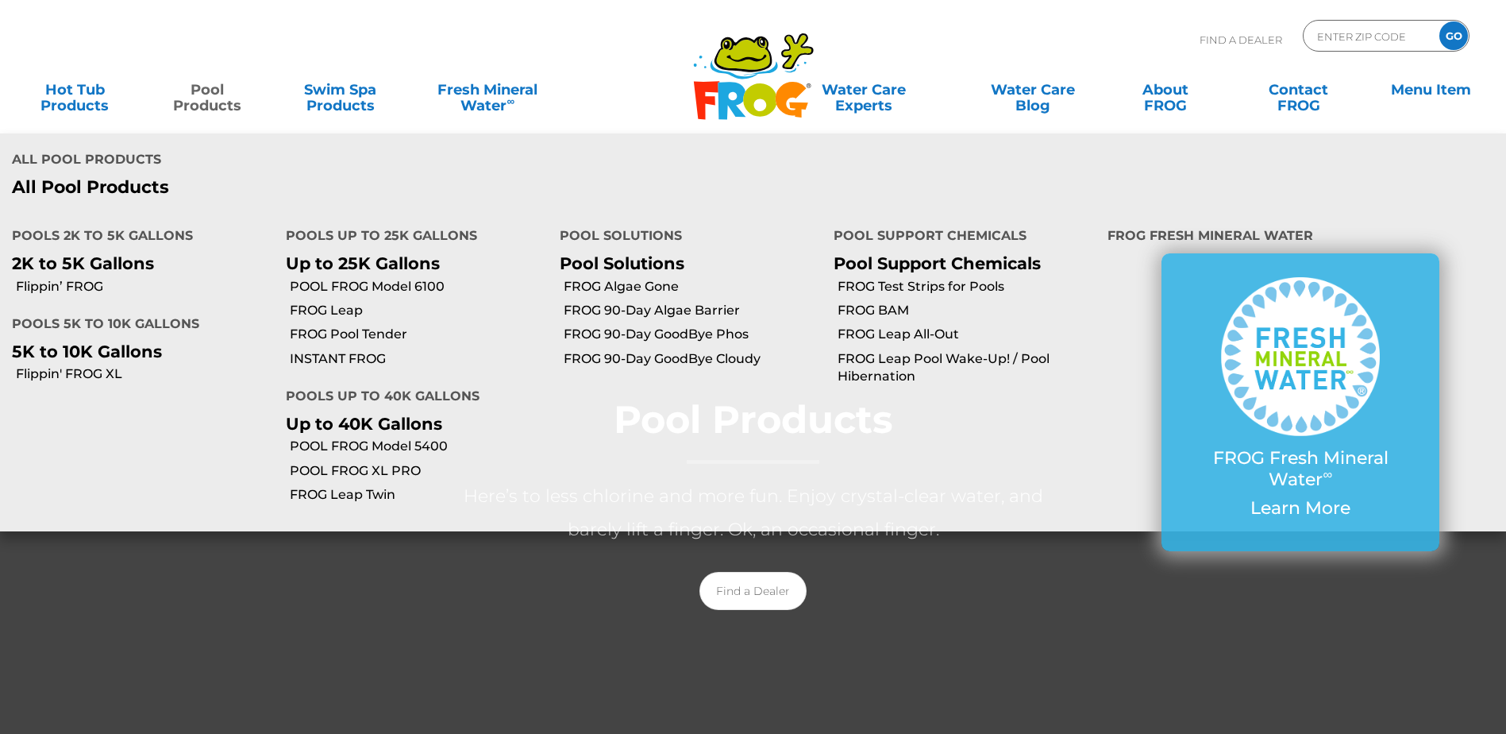
click at [221, 90] on link "Pool Products" at bounding box center [207, 90] width 118 height 32
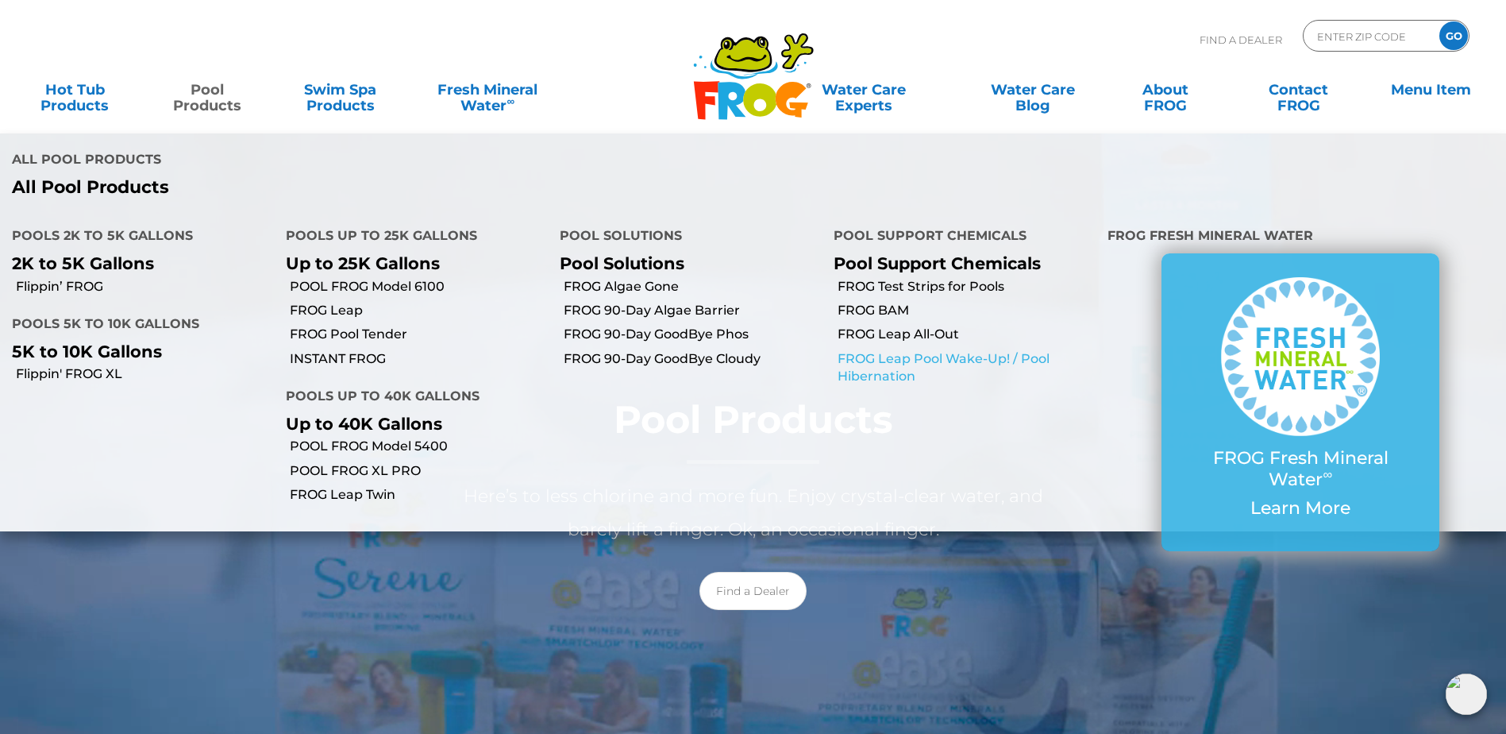
click at [910, 350] on link "FROG Leap Pool Wake-Up! / Pool Hibernation" at bounding box center [967, 368] width 258 height 36
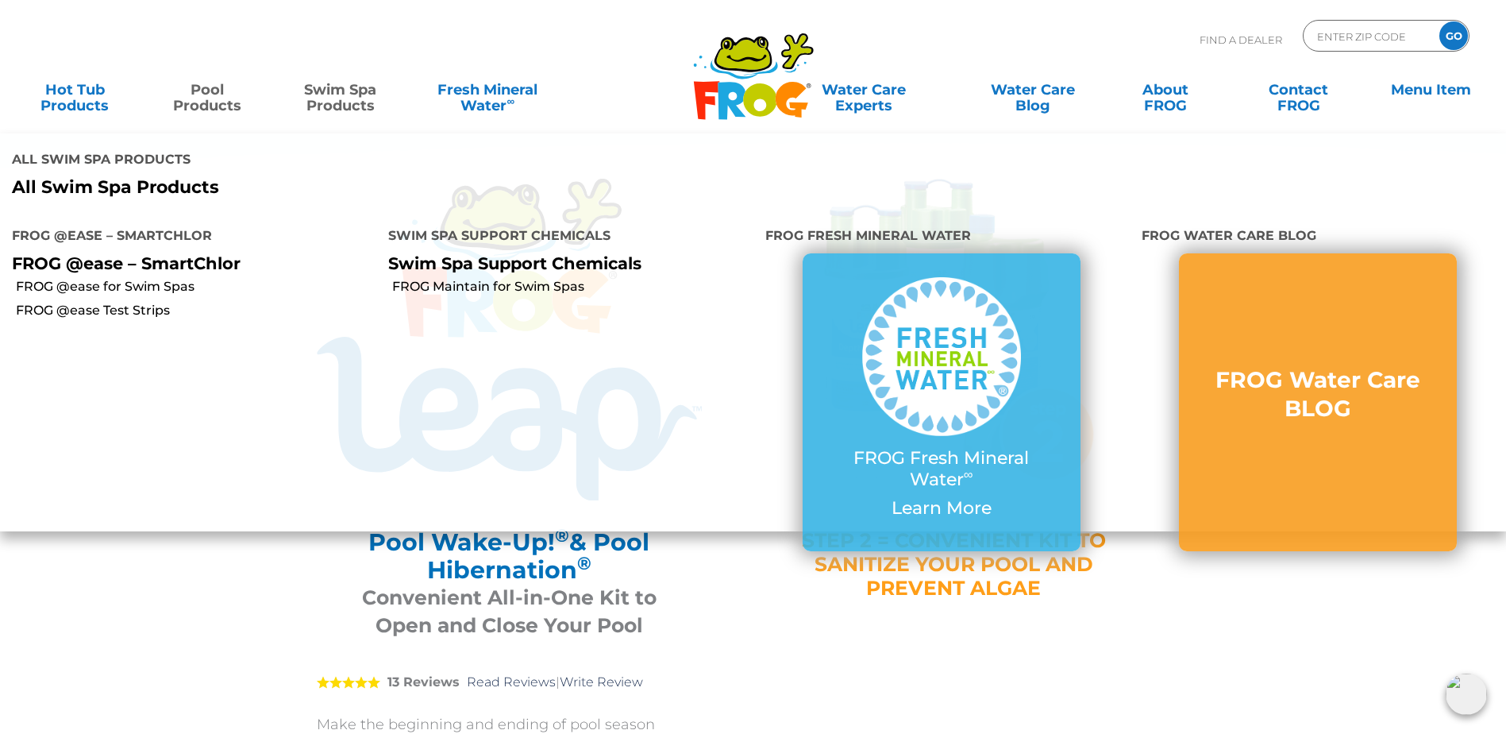
click at [372, 94] on link "Swim Spa Products" at bounding box center [340, 90] width 118 height 32
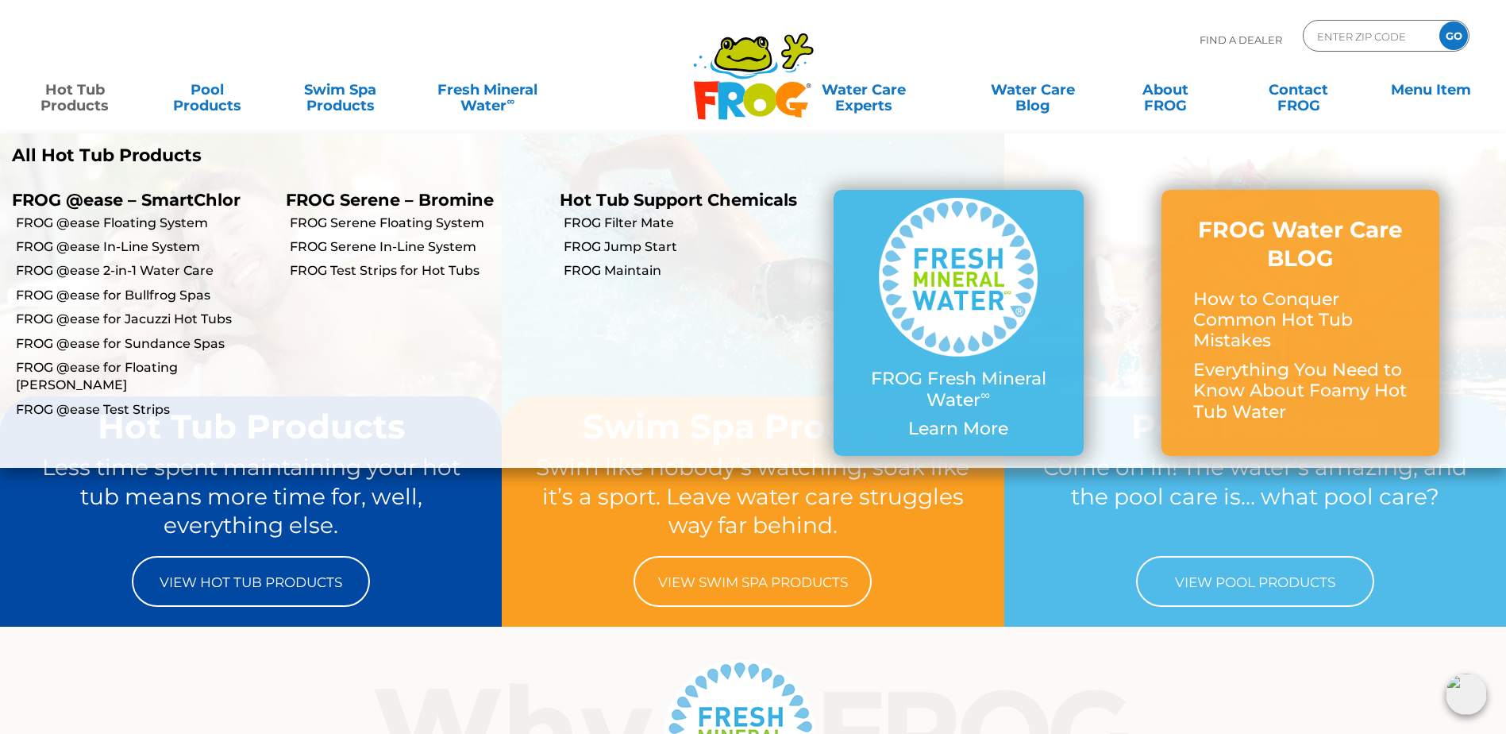
click at [83, 94] on link "Hot Tub Products" at bounding box center [75, 90] width 118 height 32
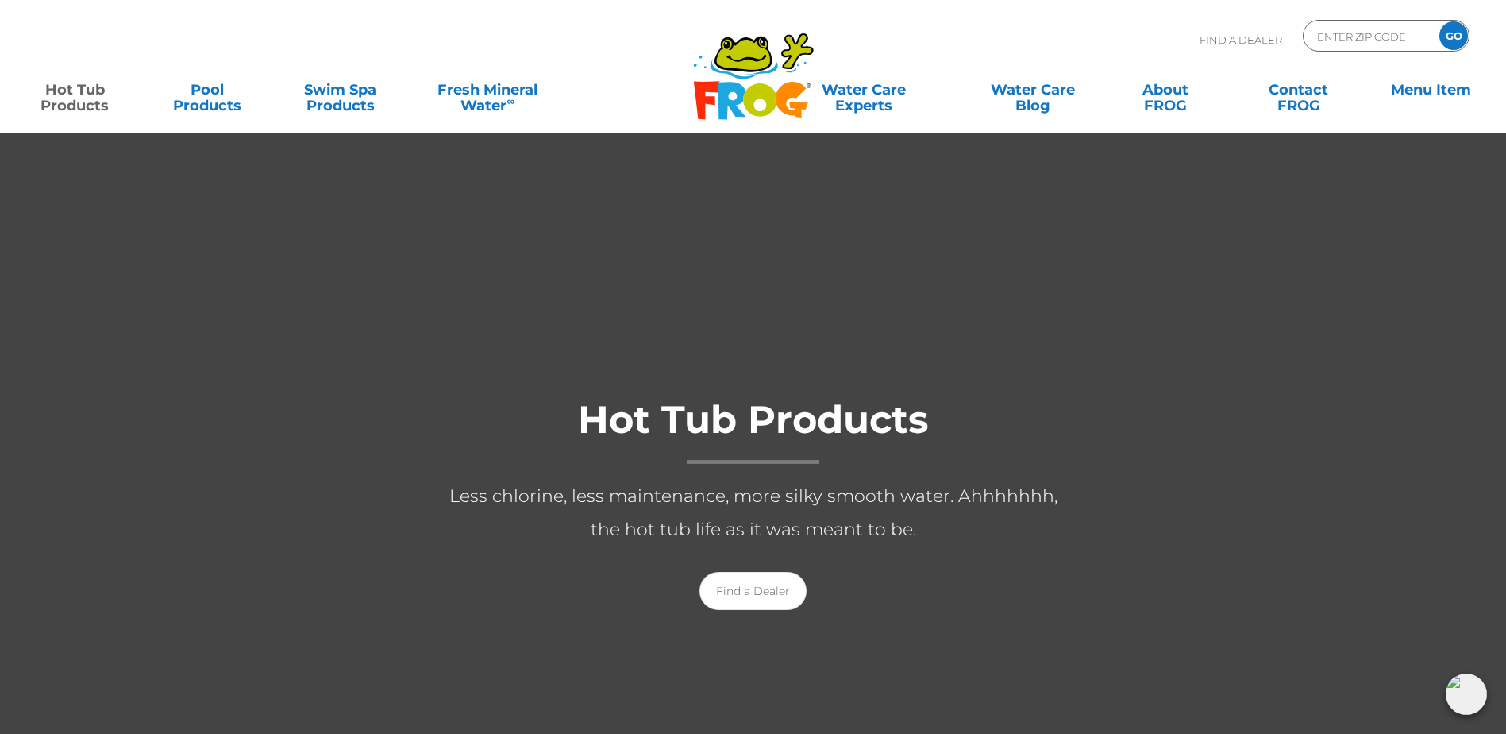
drag, startPoint x: 550, startPoint y: 393, endPoint x: 219, endPoint y: 350, distance: 333.8
click at [549, 393] on div "Hot Tub Products Less chlorine, less maintenance, more silky smooth water. Ahhh…" at bounding box center [753, 499] width 635 height 256
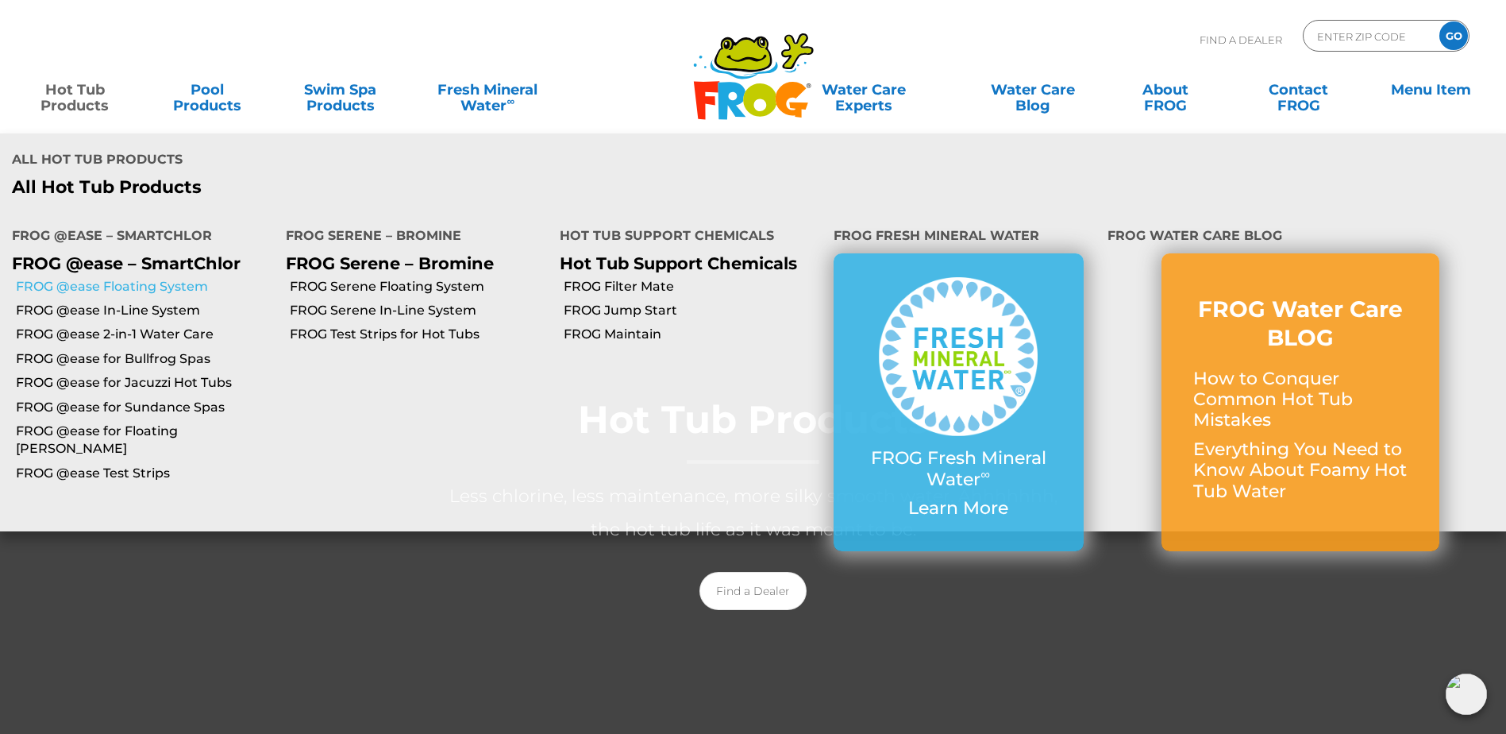
click at [113, 278] on link "FROG @ease Floating System" at bounding box center [145, 286] width 258 height 17
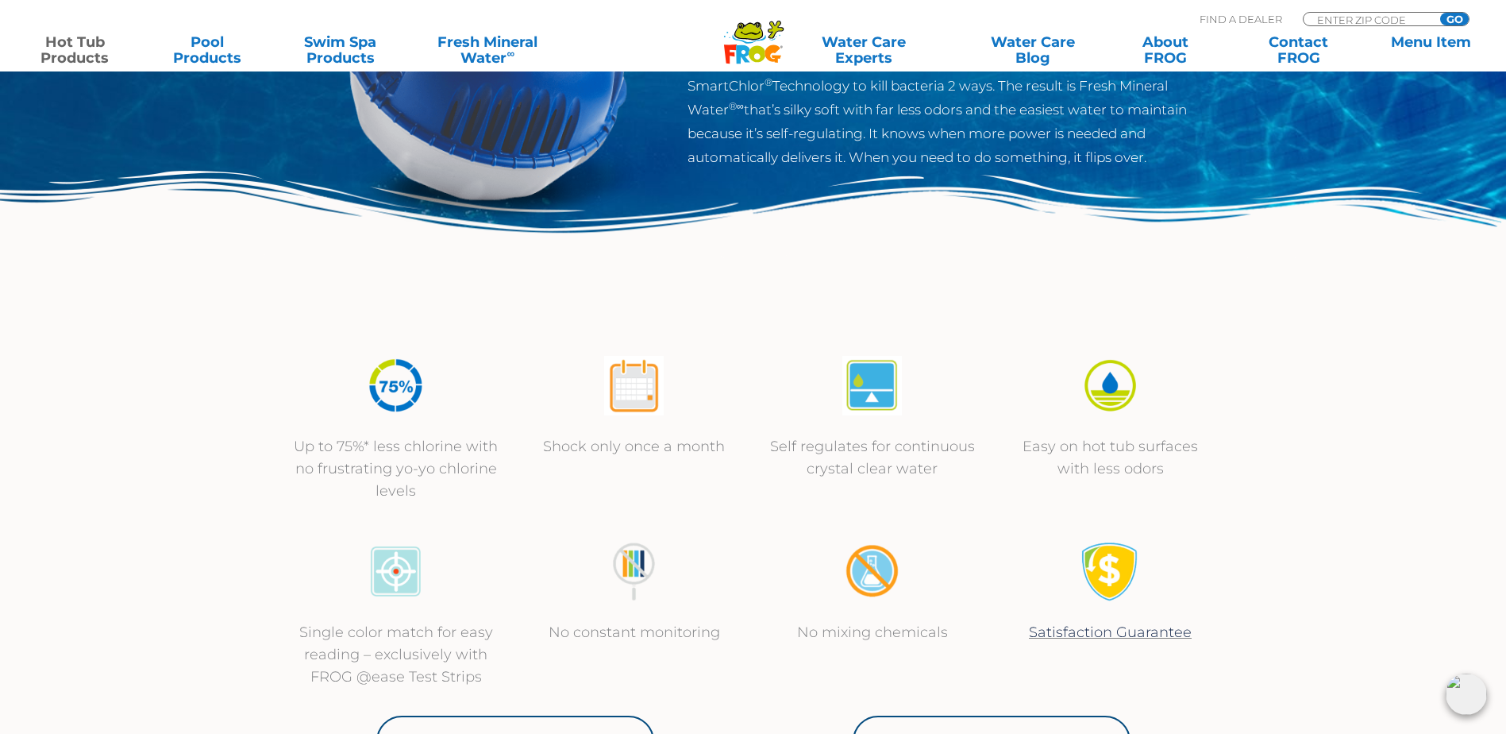
scroll to position [159, 0]
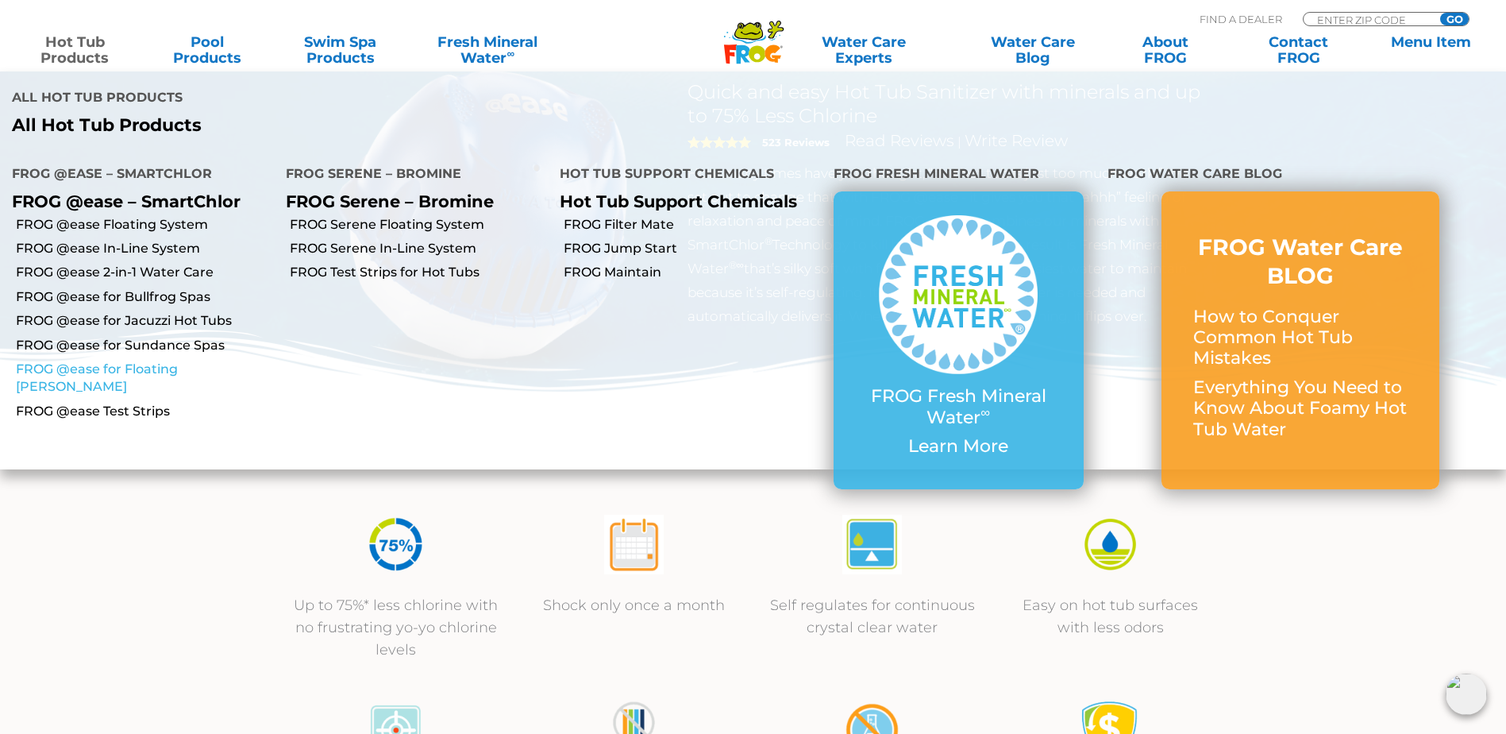
click at [138, 360] on link "FROG @ease for Floating [PERSON_NAME]" at bounding box center [145, 378] width 258 height 36
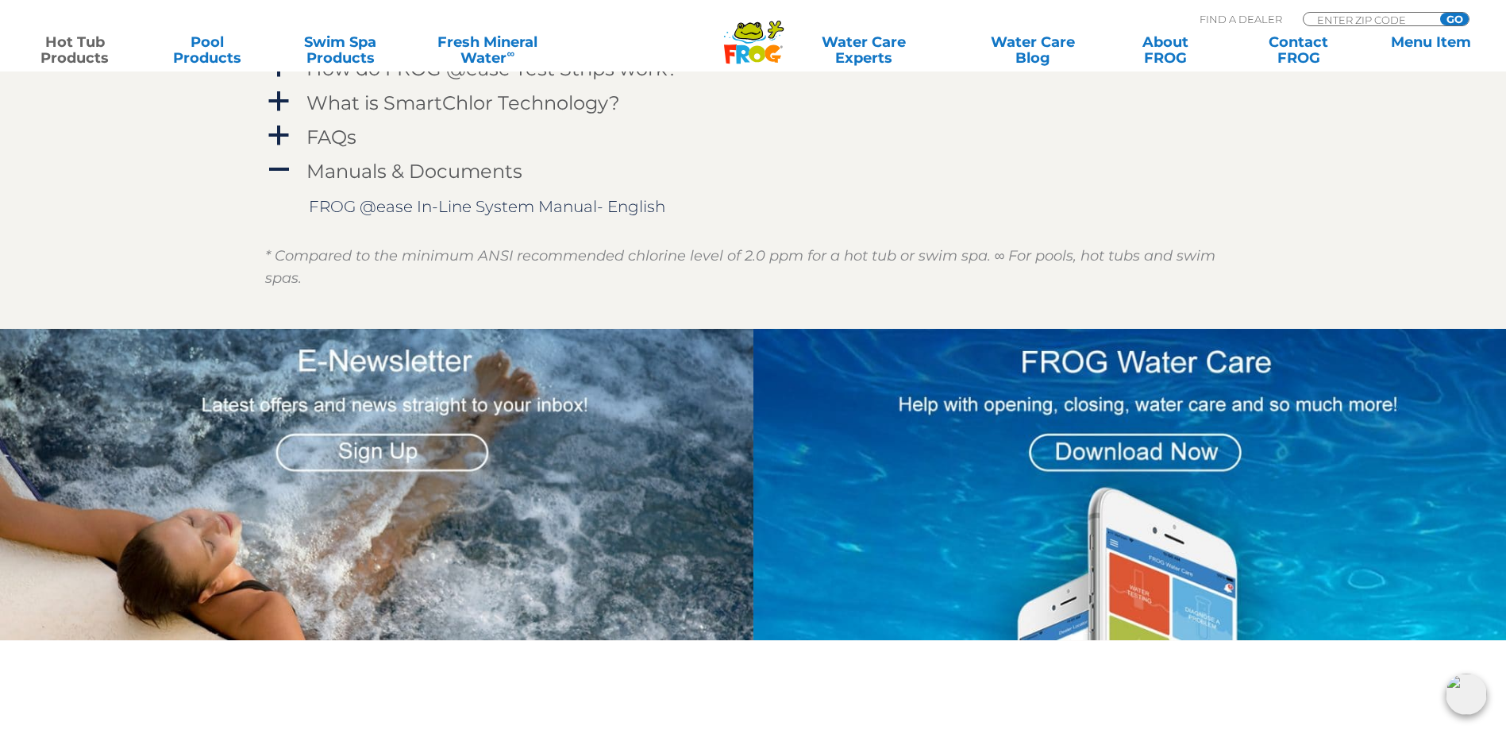
scroll to position [2223, 0]
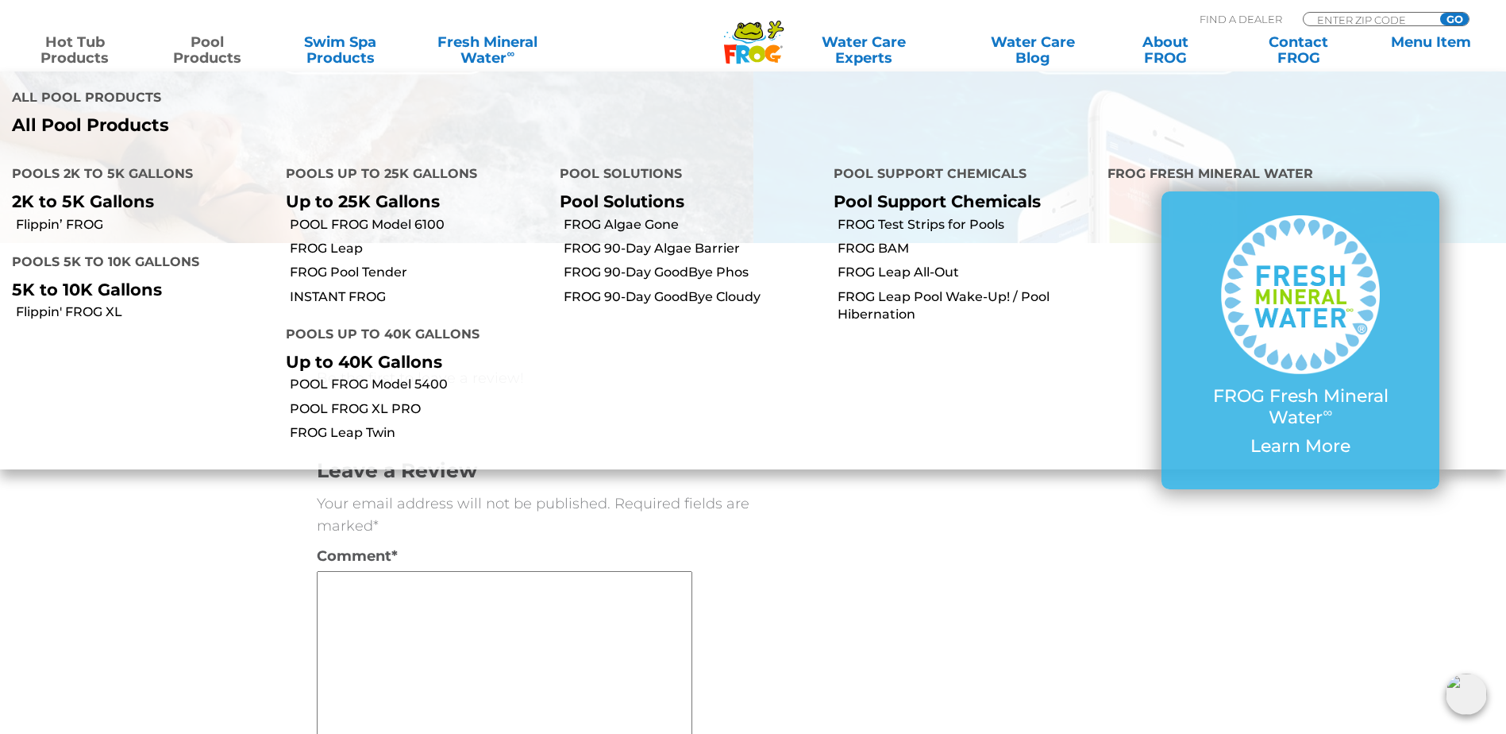
click at [216, 48] on link "Pool Products" at bounding box center [207, 50] width 118 height 32
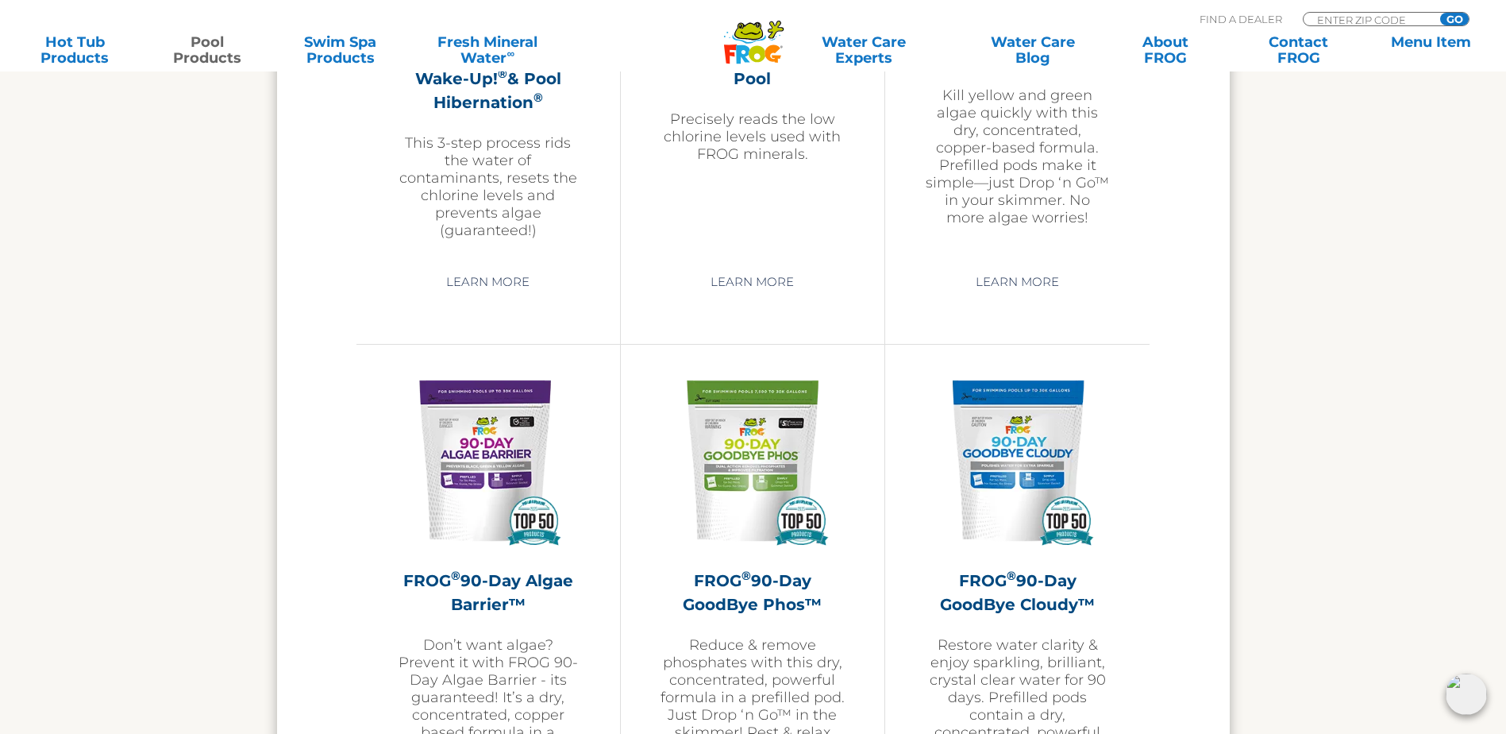
scroll to position [4287, 0]
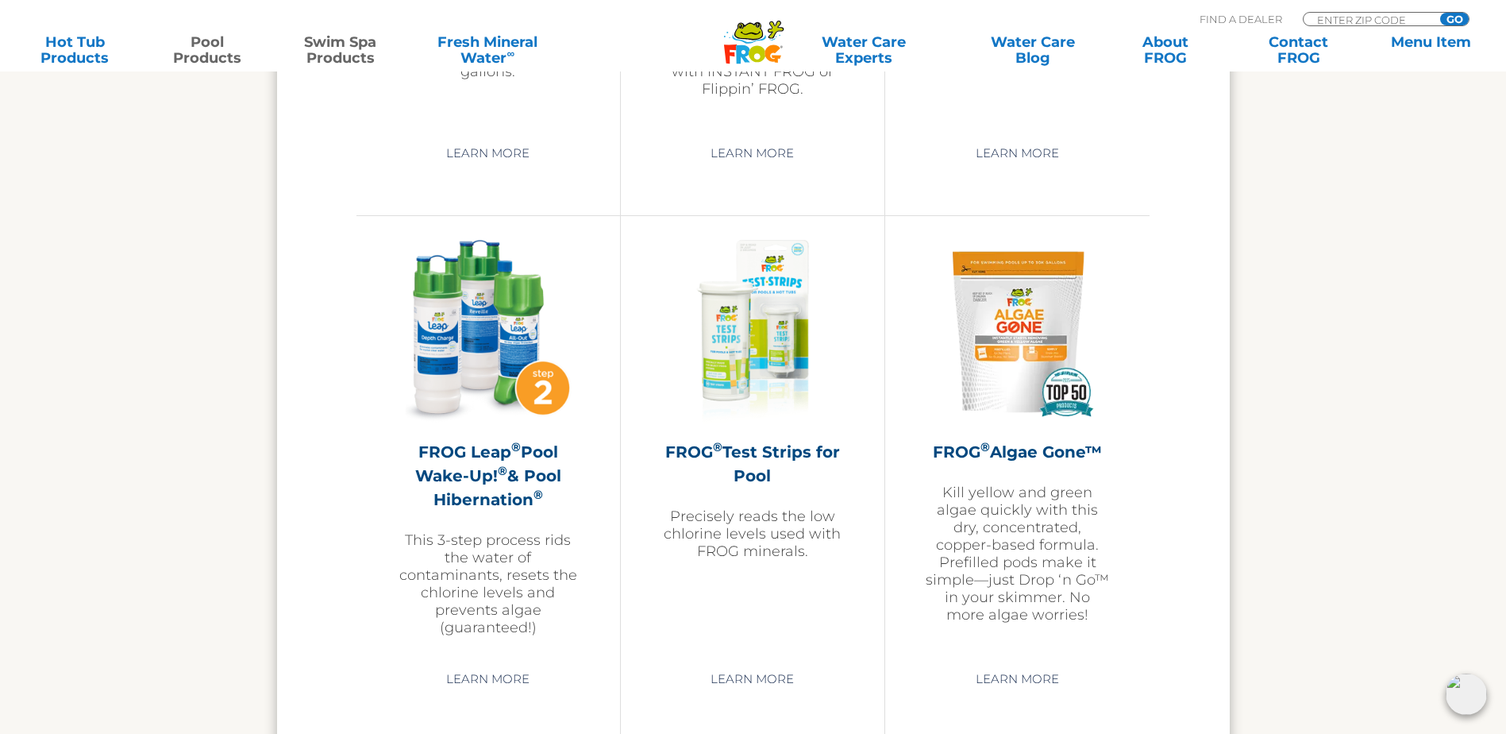
click at [344, 65] on link "Swim Spa Products" at bounding box center [340, 50] width 118 height 32
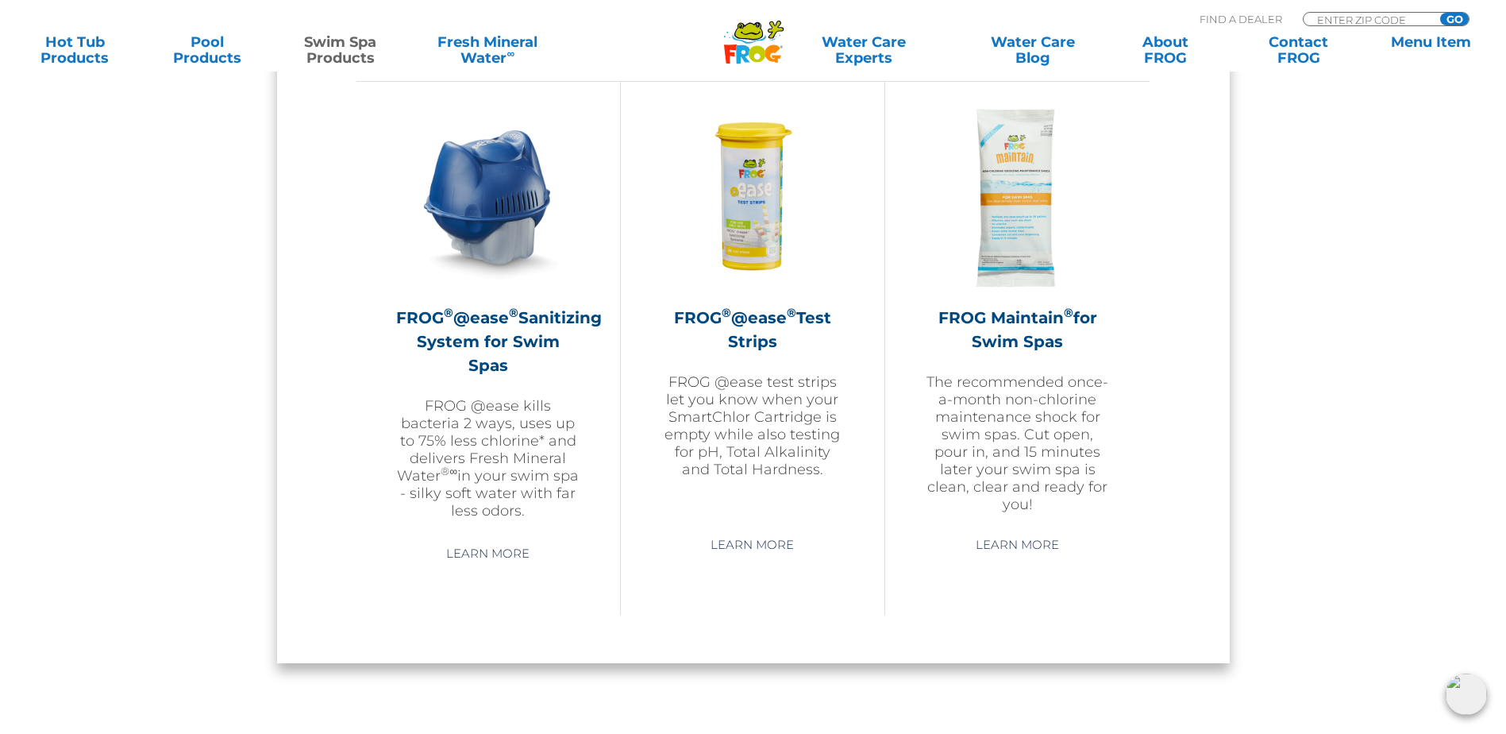
scroll to position [1111, 0]
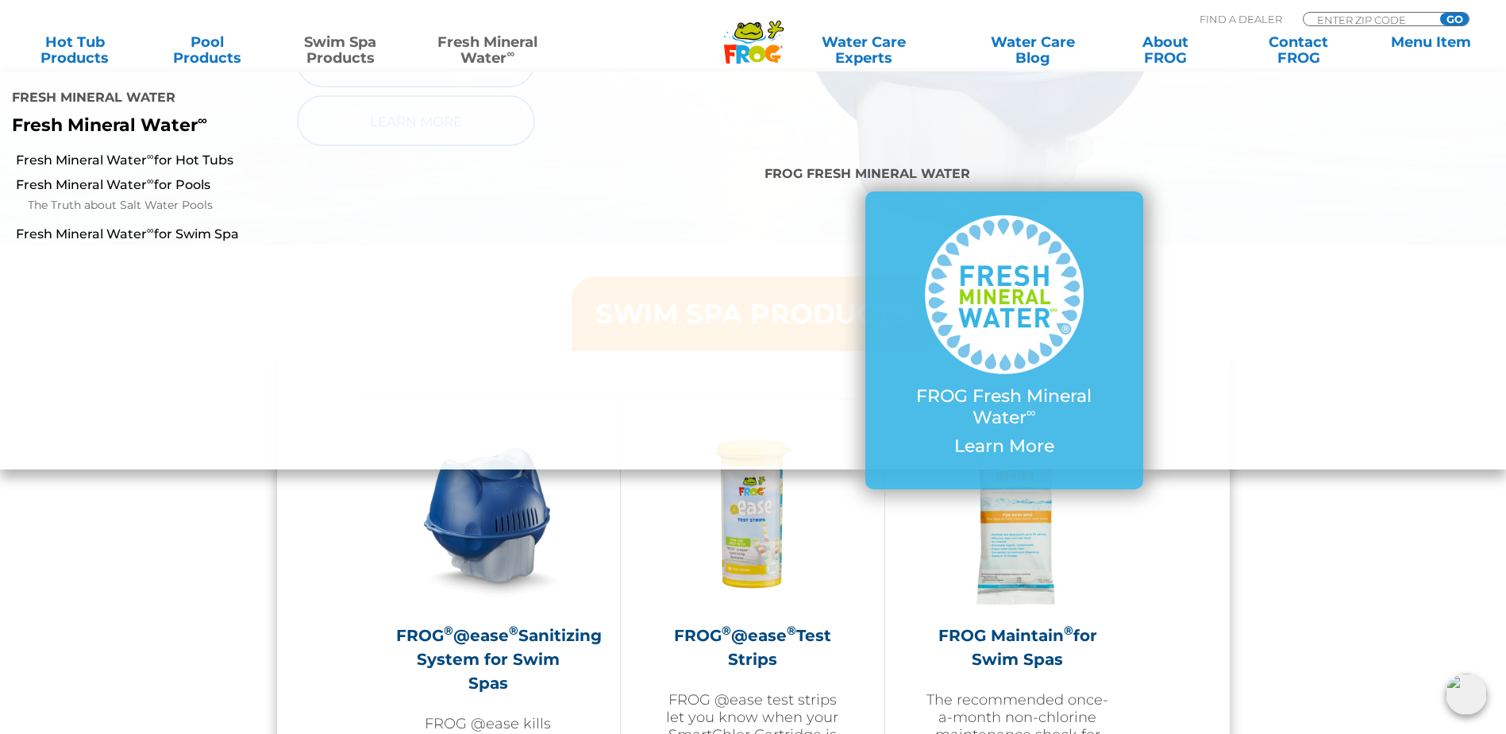
click at [493, 52] on link "Fresh Mineral Water ∞" at bounding box center [488, 50] width 148 height 32
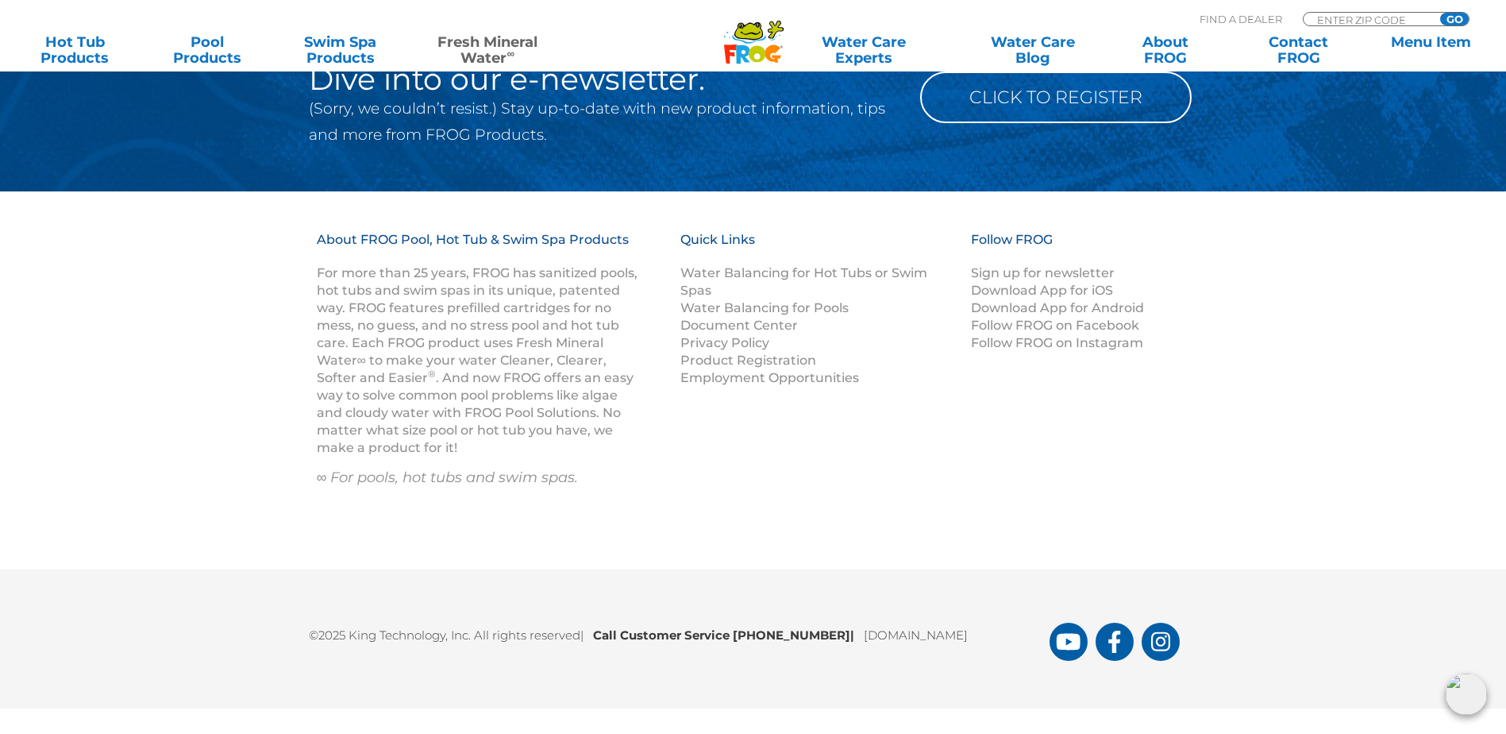
scroll to position [1714, 0]
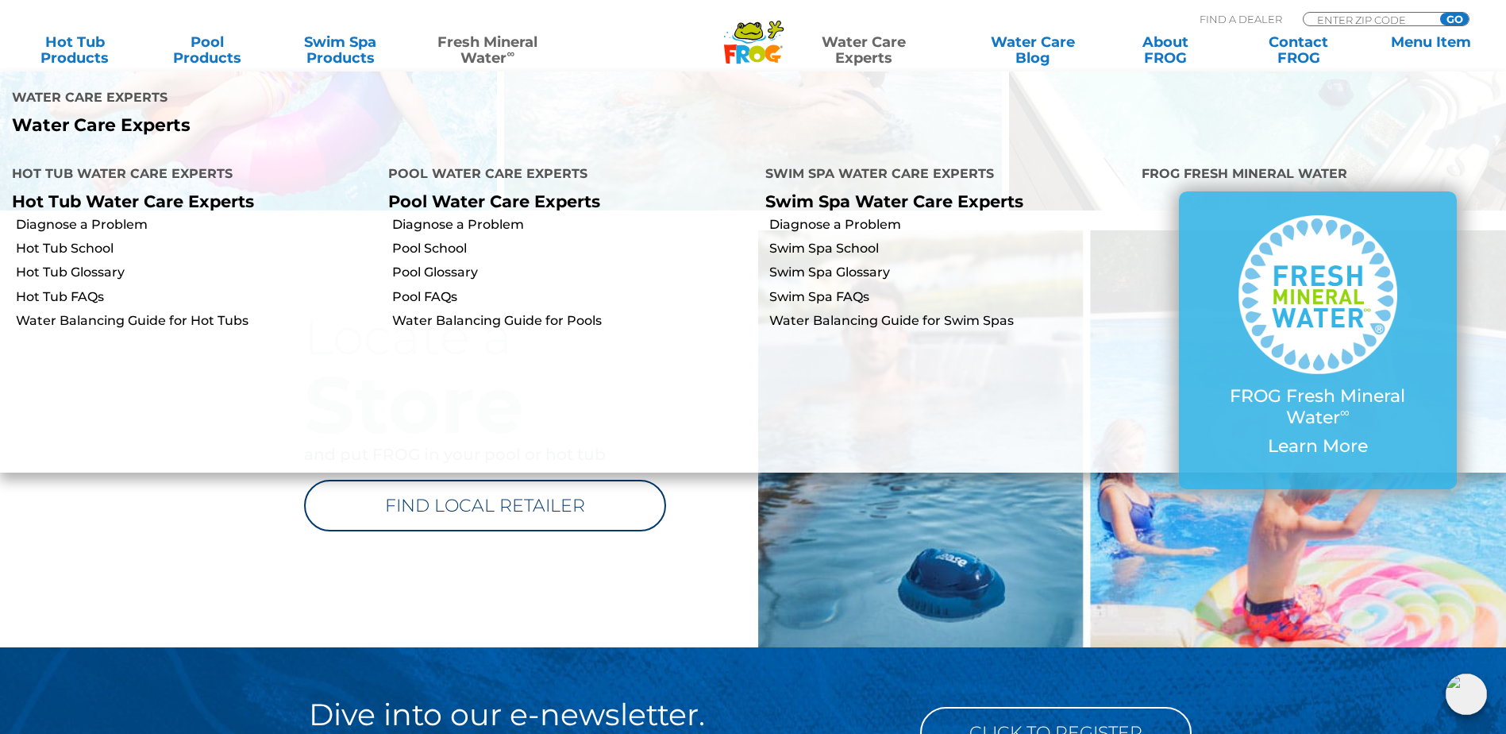
click at [858, 50] on link "Water Care Experts" at bounding box center [863, 50] width 191 height 32
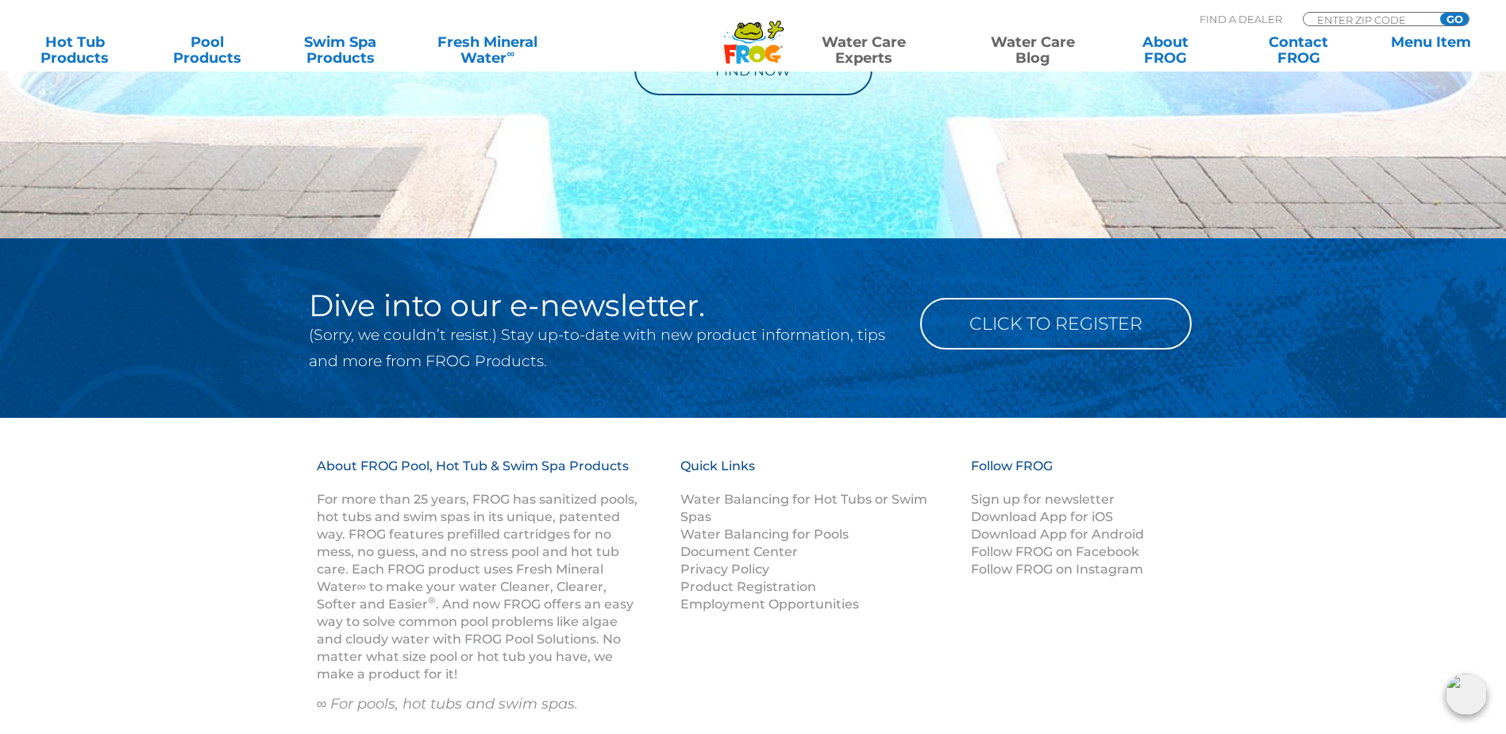
scroll to position [1643, 0]
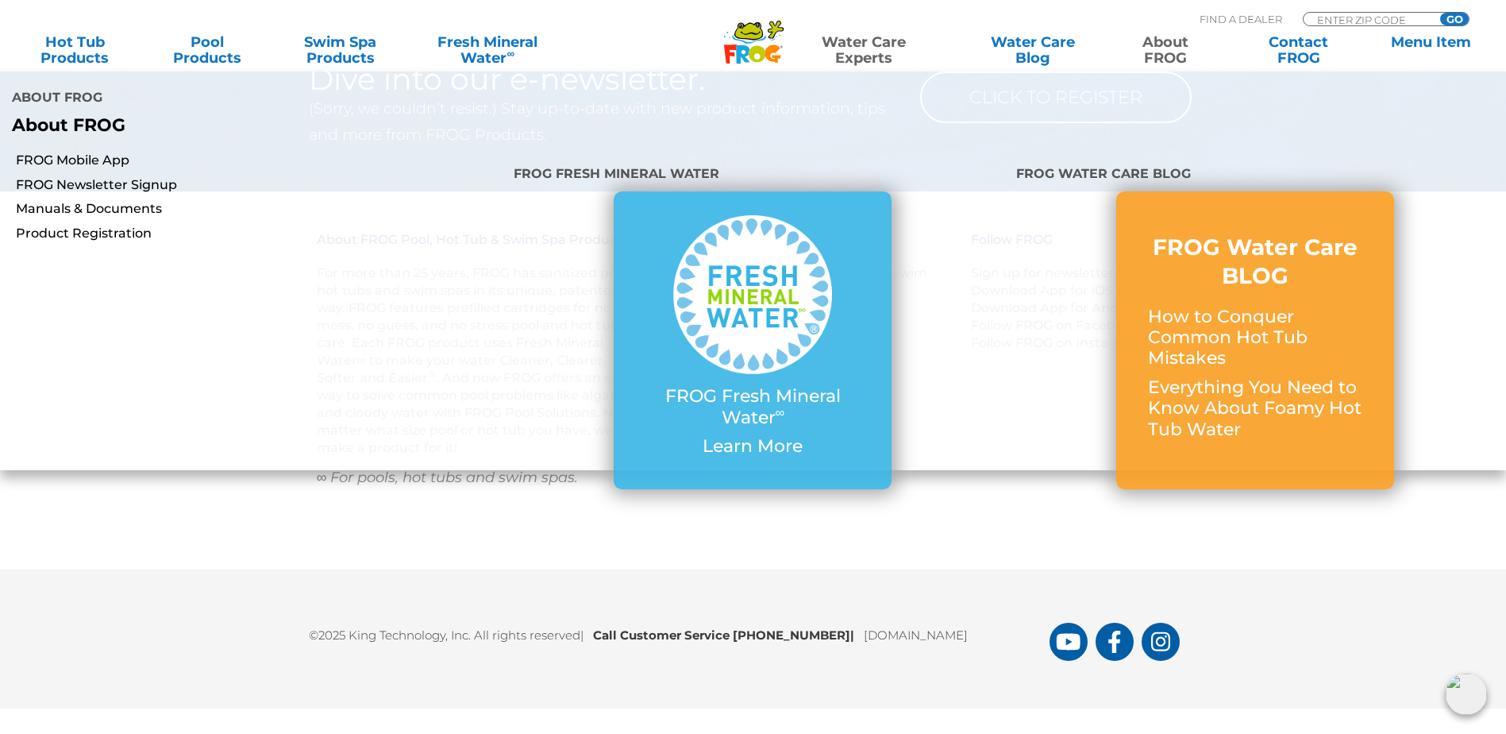
click at [1161, 57] on link "About FROG" at bounding box center [1166, 50] width 118 height 32
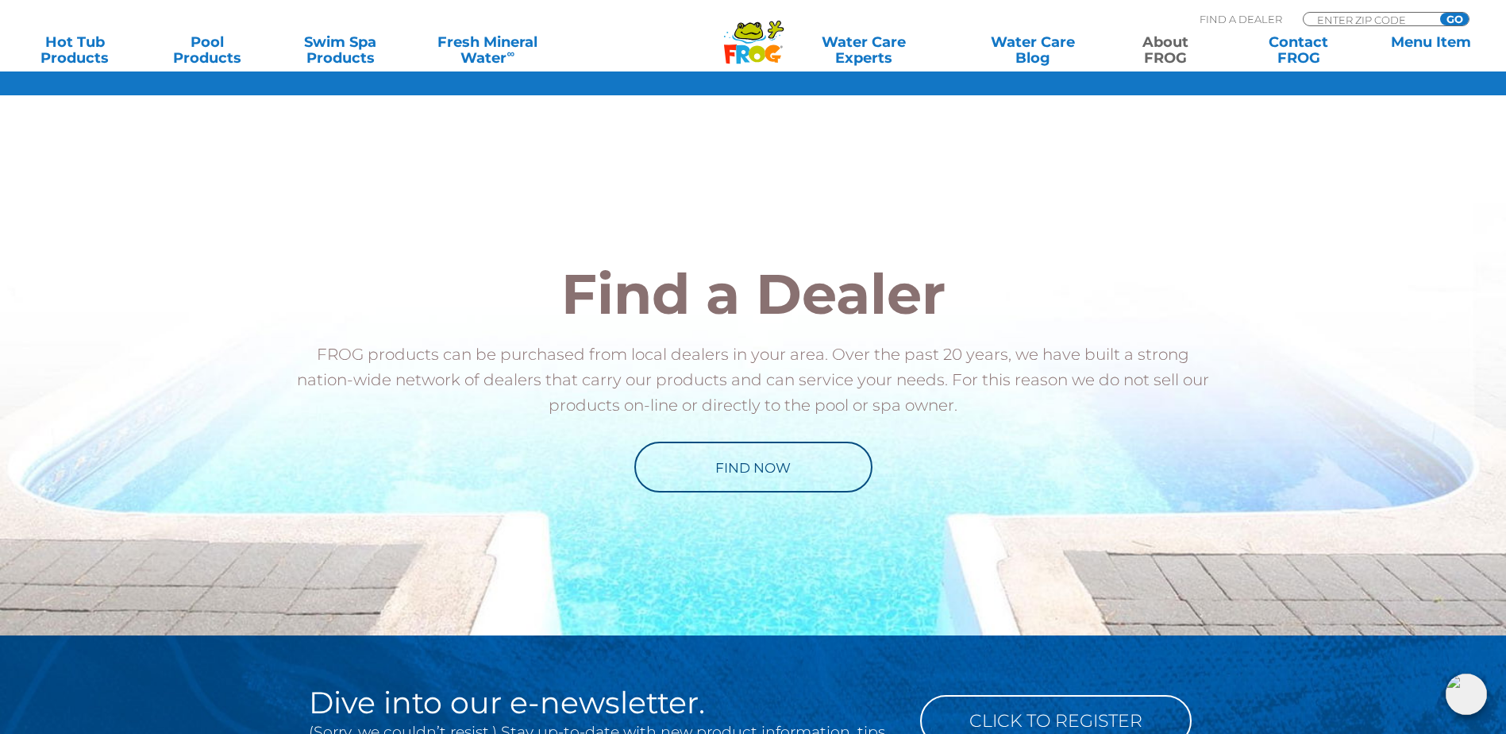
scroll to position [1605, 0]
